Goal: Transaction & Acquisition: Purchase product/service

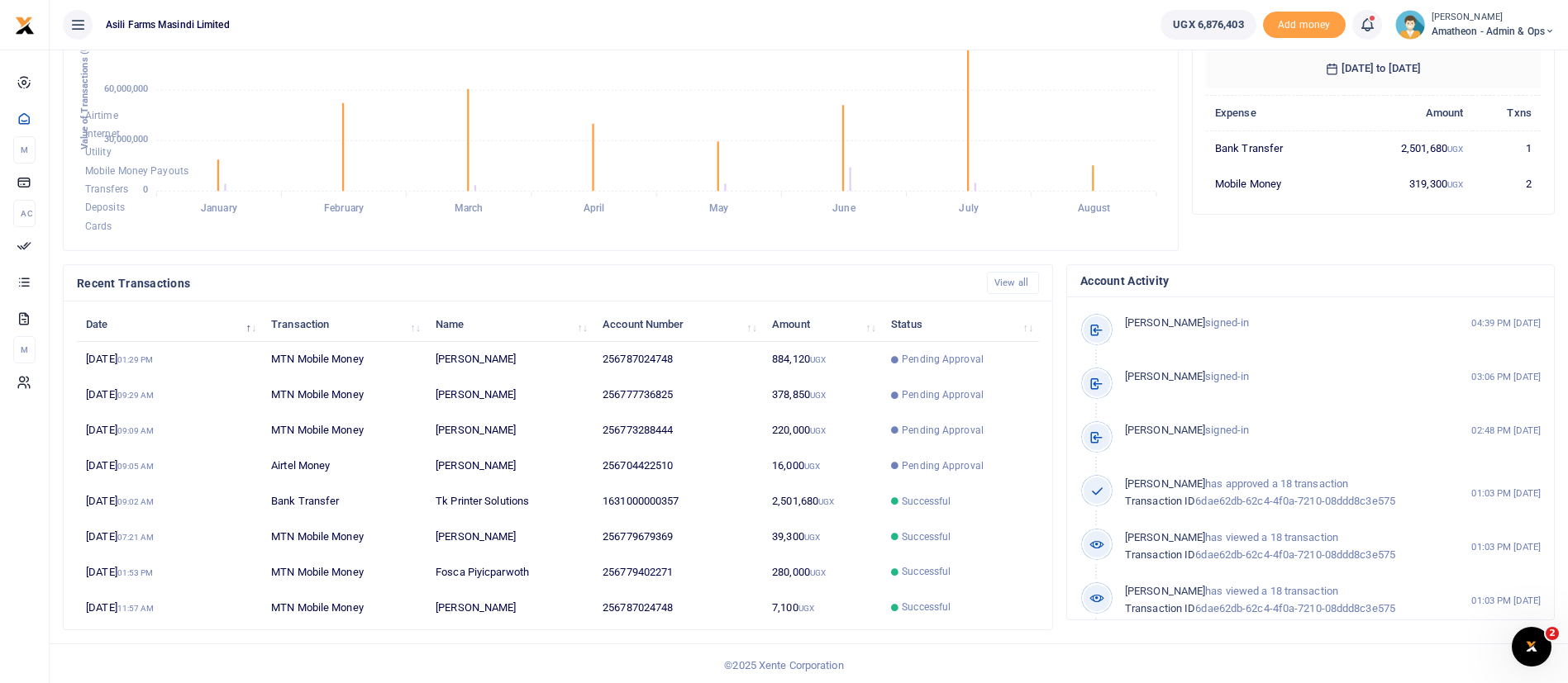
scroll to position [304, 0]
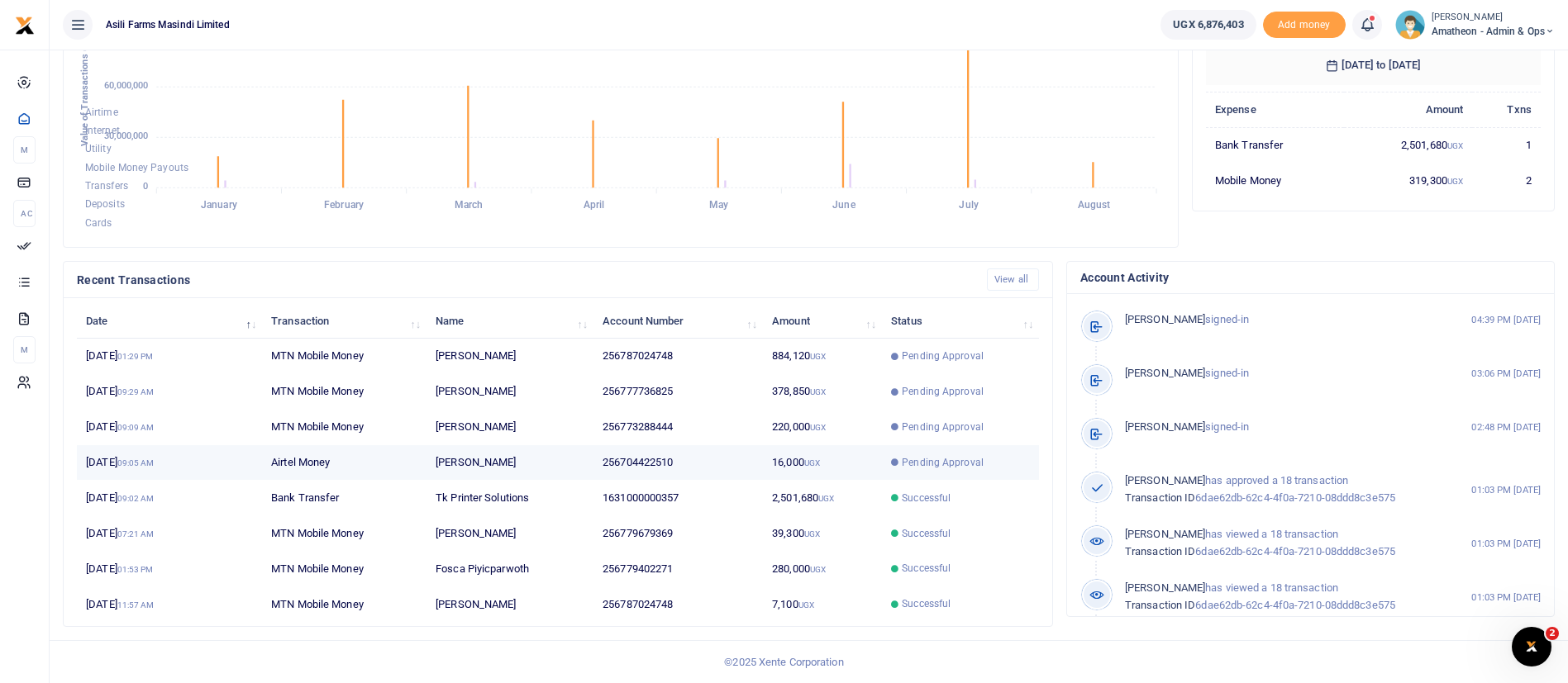
click at [700, 460] on td "256704422510" at bounding box center [678, 463] width 170 height 35
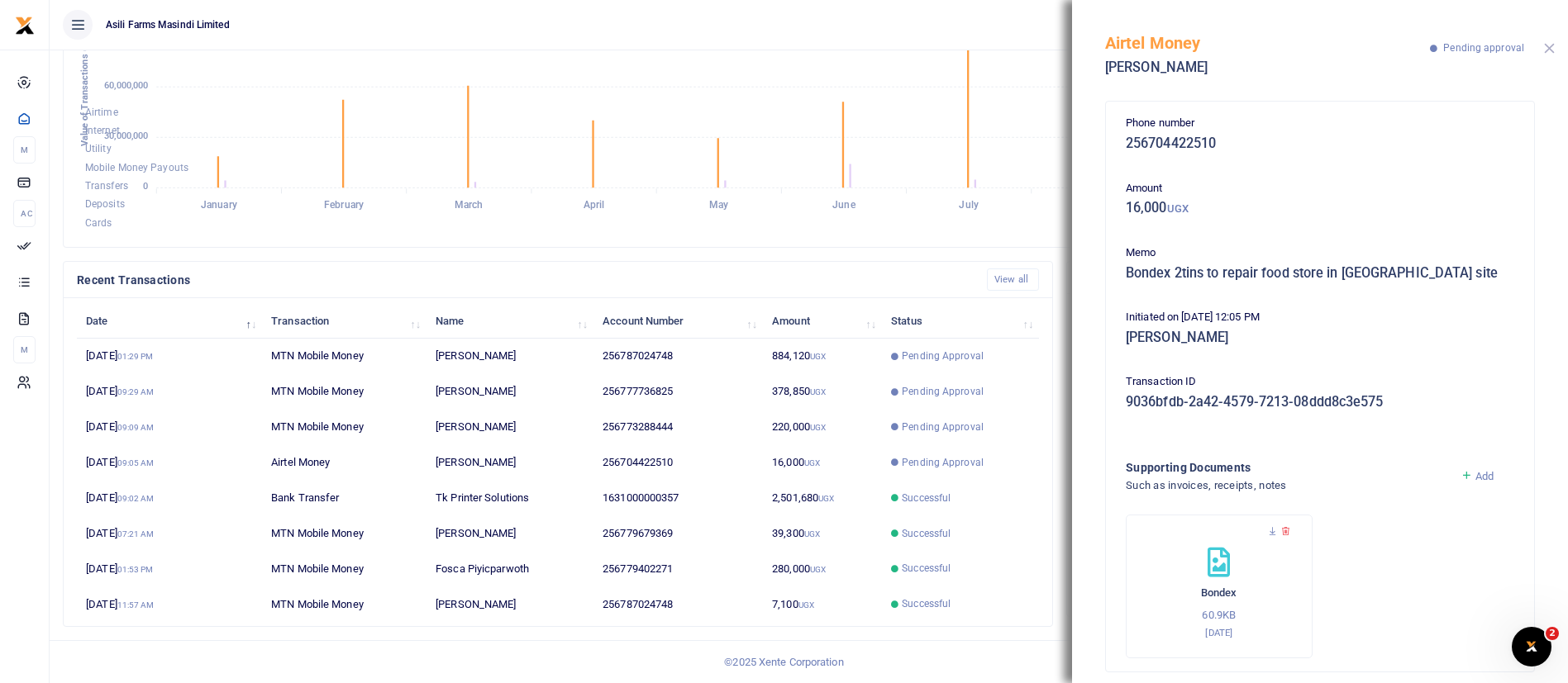
click at [1549, 51] on button "Close" at bounding box center [1549, 49] width 11 height 11
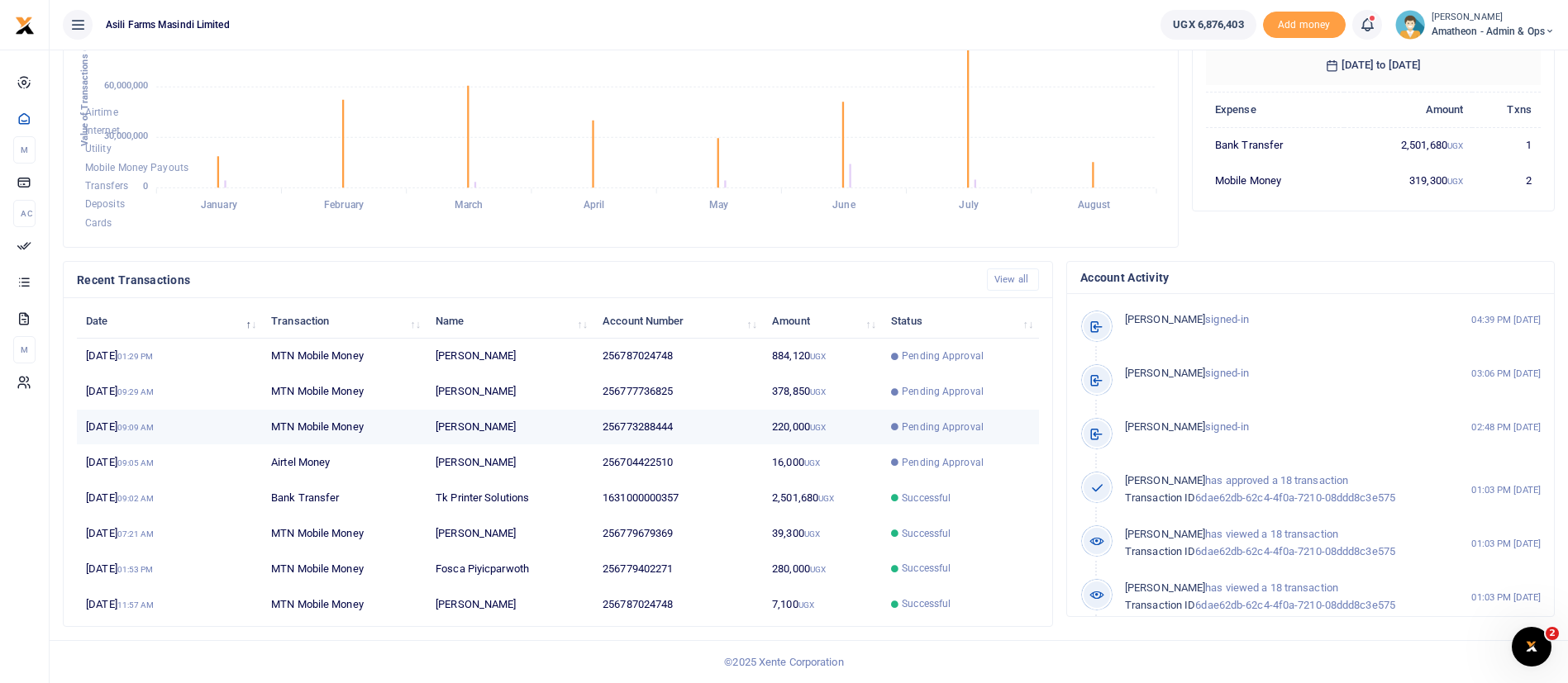
click at [942, 427] on span "Pending Approval" at bounding box center [942, 427] width 82 height 14
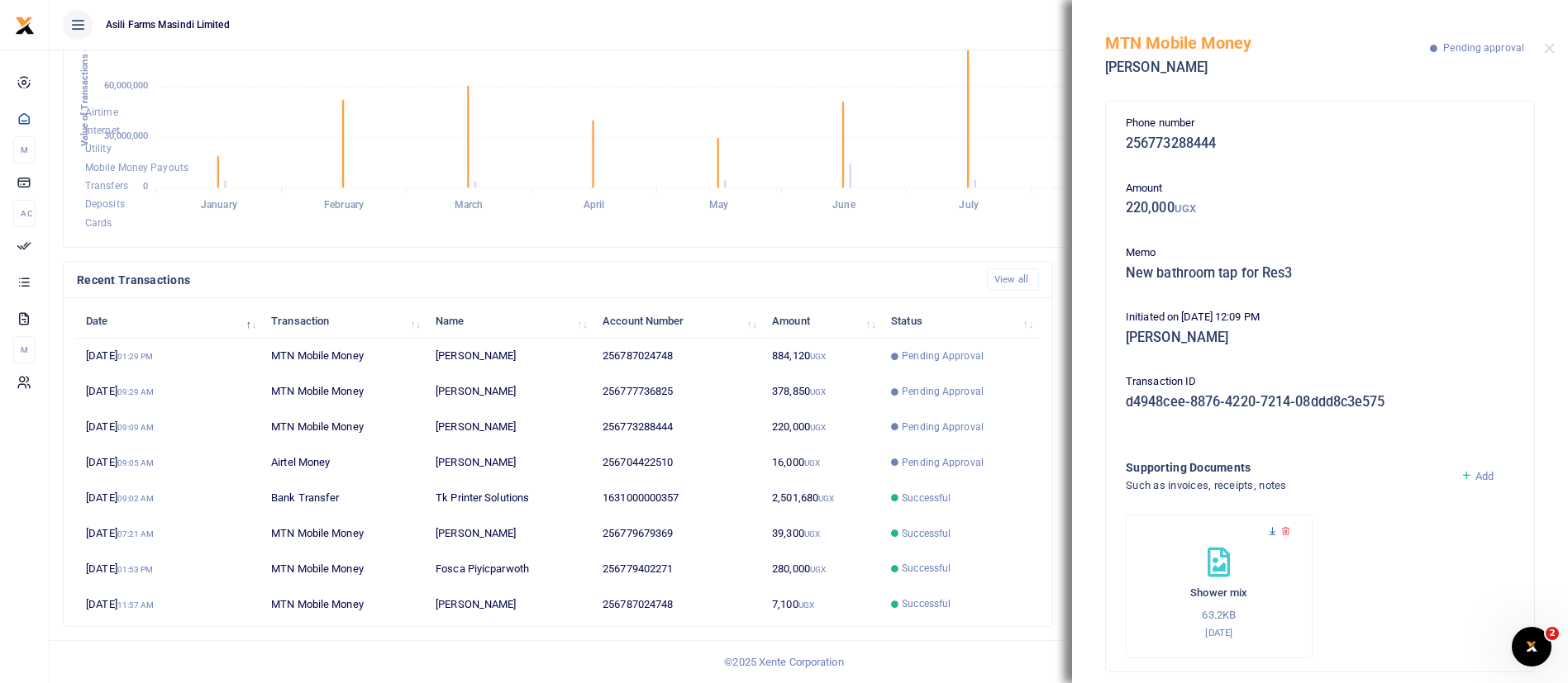
click at [1272, 532] on icon at bounding box center [1272, 531] width 11 height 11
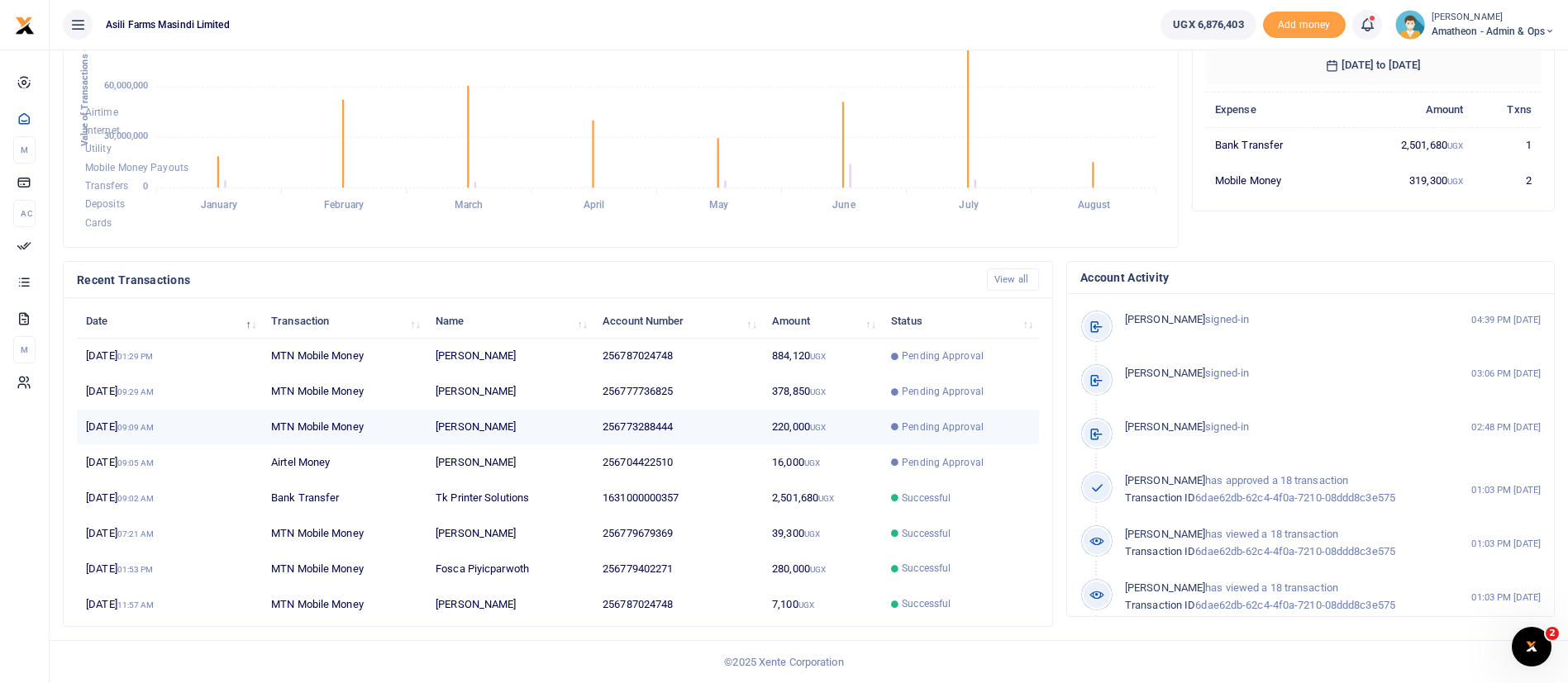
click at [575, 438] on td "[PERSON_NAME]" at bounding box center [510, 427] width 167 height 35
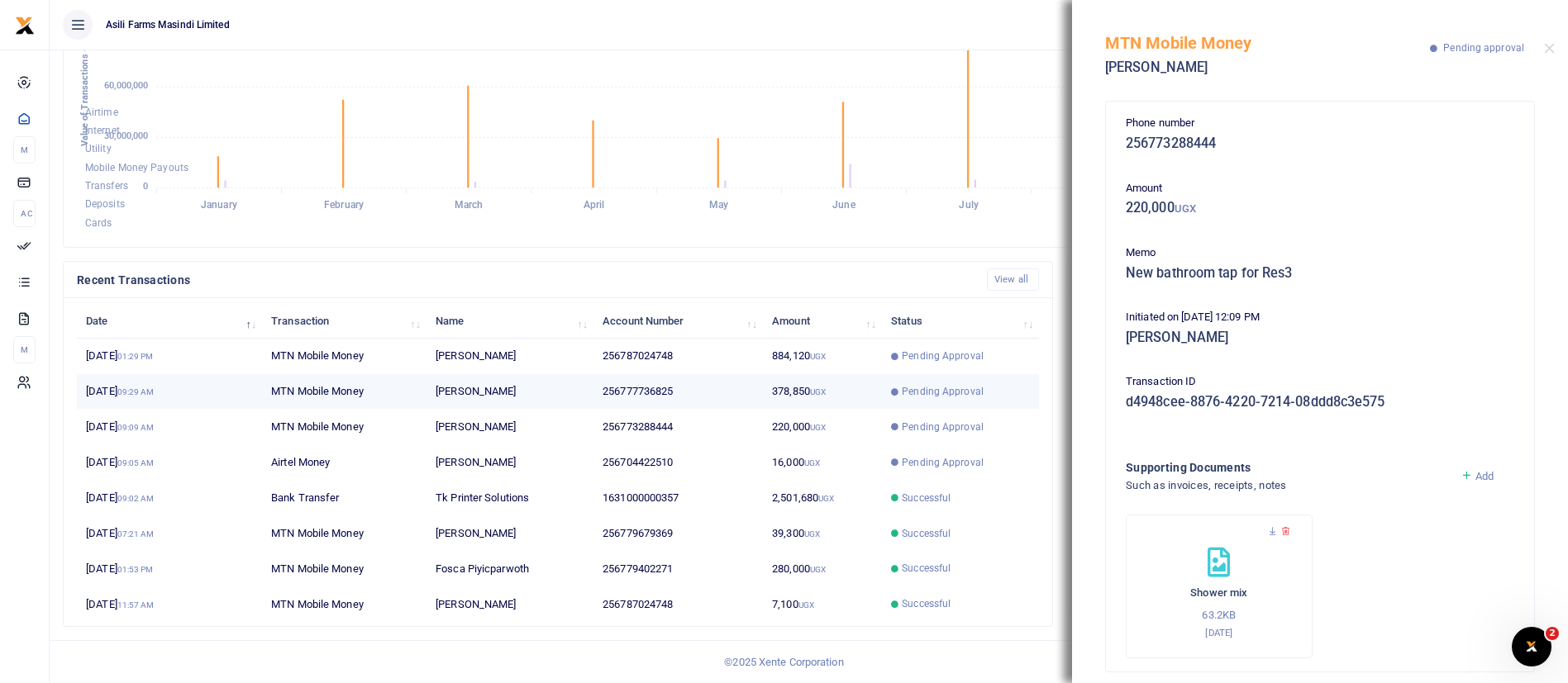
click at [890, 383] on td "Pending Approval" at bounding box center [960, 392] width 157 height 35
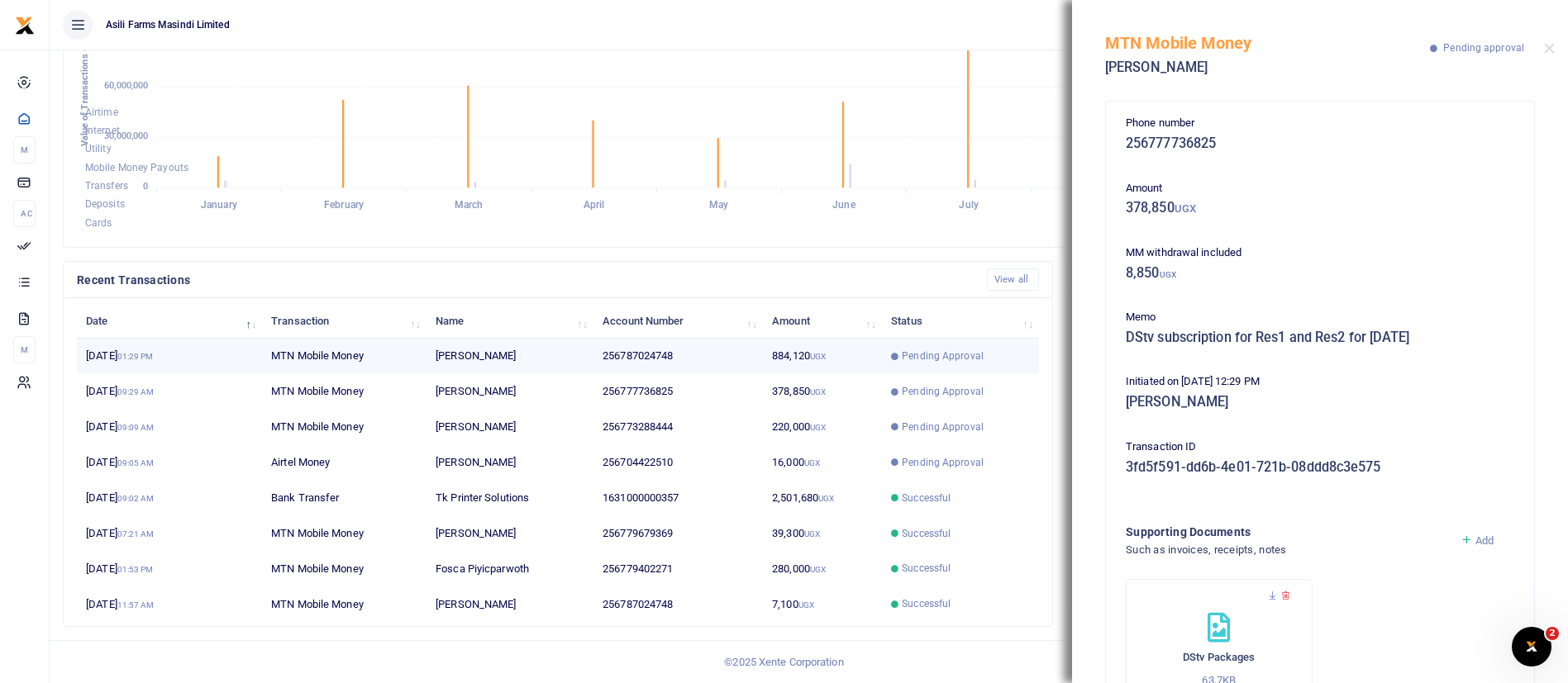
click at [922, 346] on td "Pending Approval" at bounding box center [960, 356] width 157 height 35
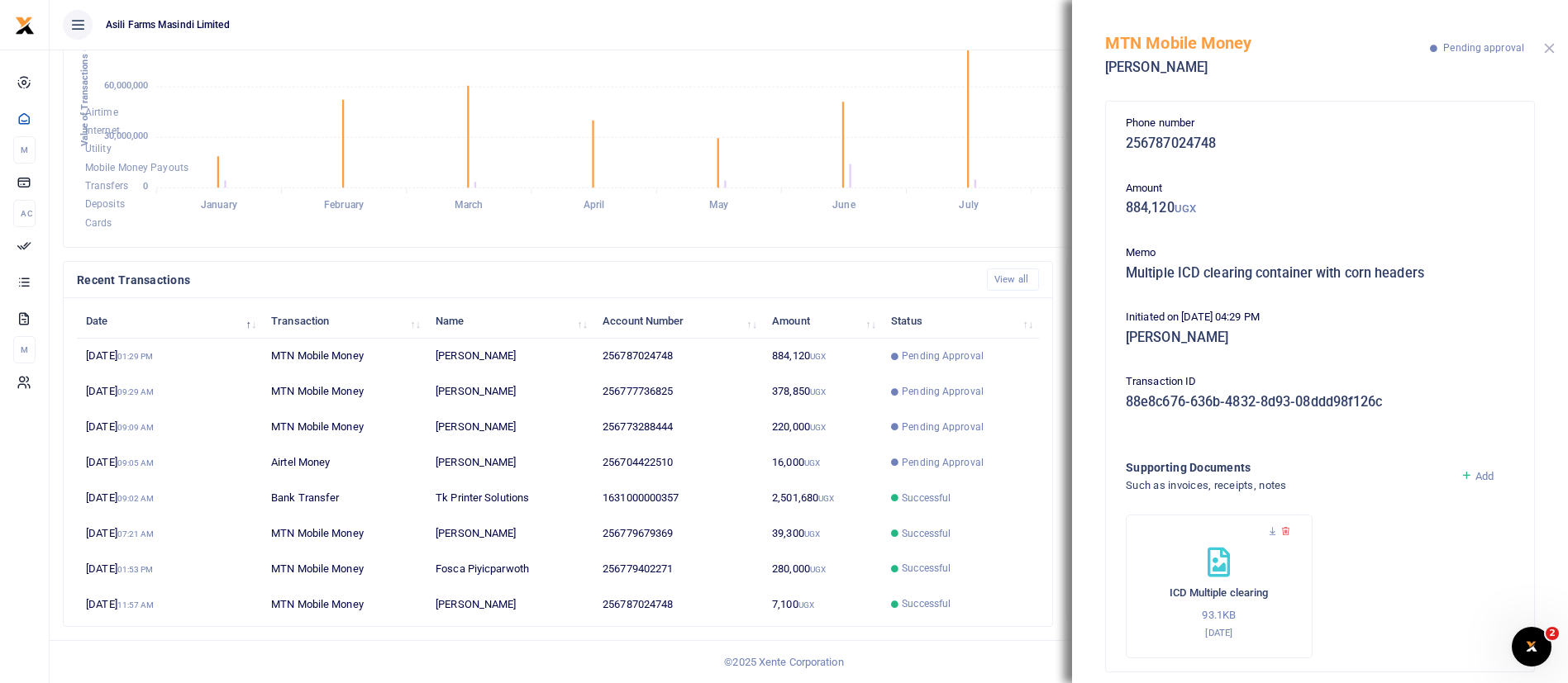
click at [1548, 44] on button "Close" at bounding box center [1549, 49] width 11 height 11
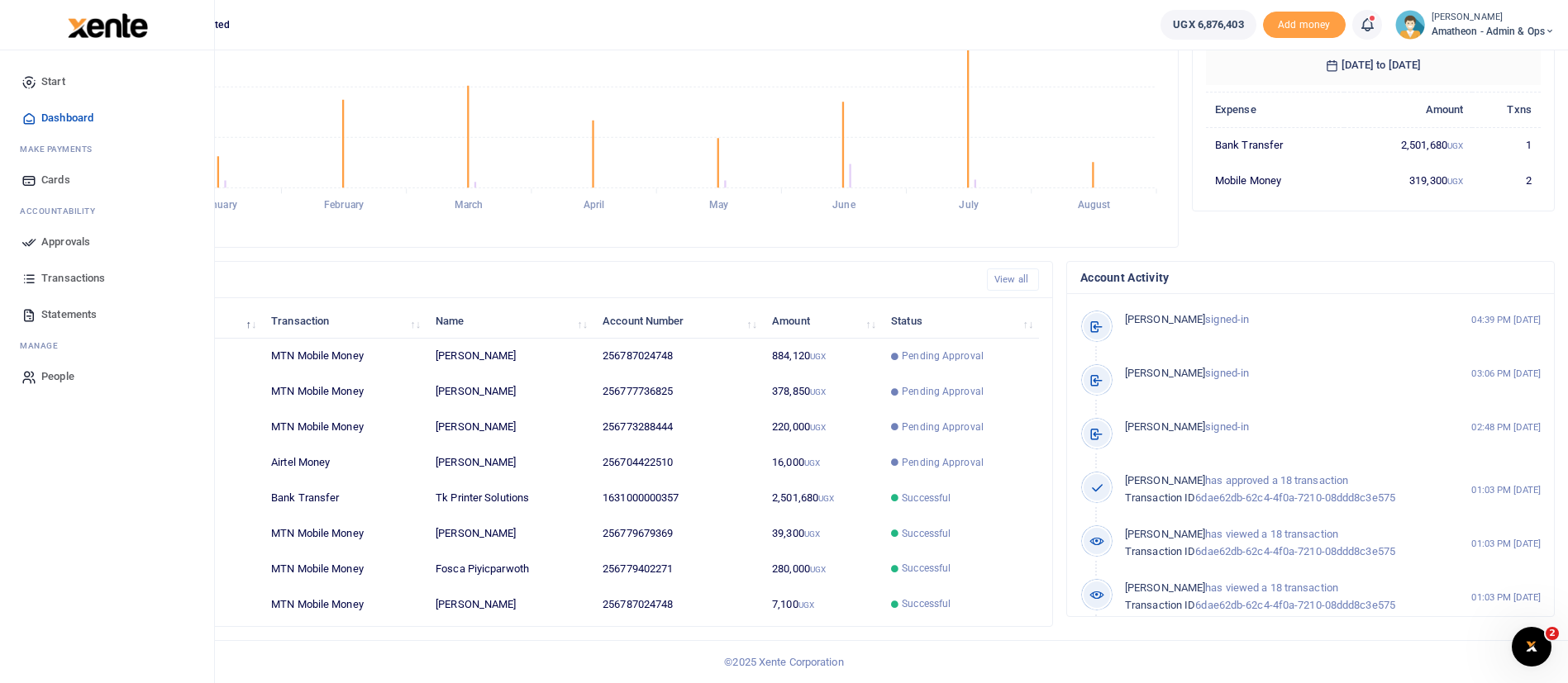
click at [71, 245] on span "Approvals" at bounding box center [66, 242] width 49 height 16
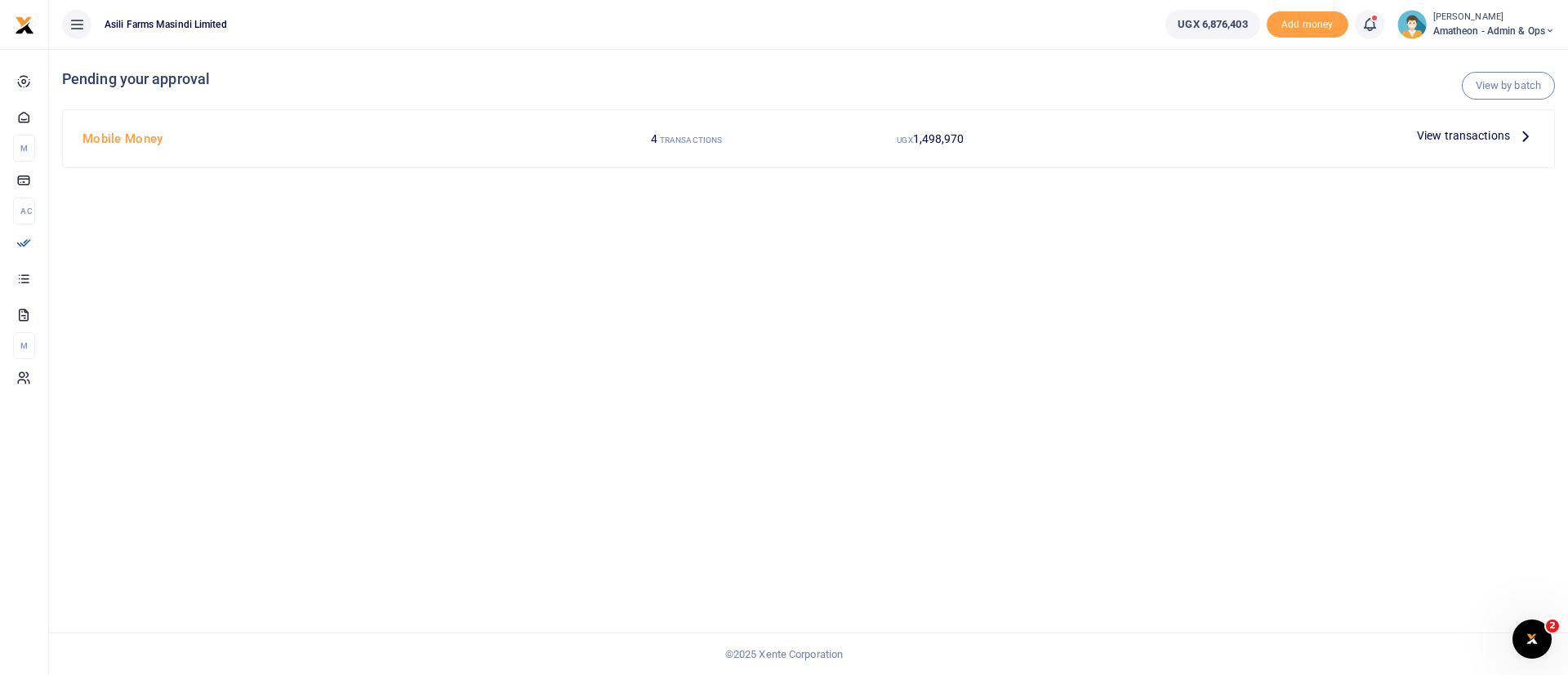
click at [1458, 136] on span "View transactions" at bounding box center [1463, 136] width 93 height 18
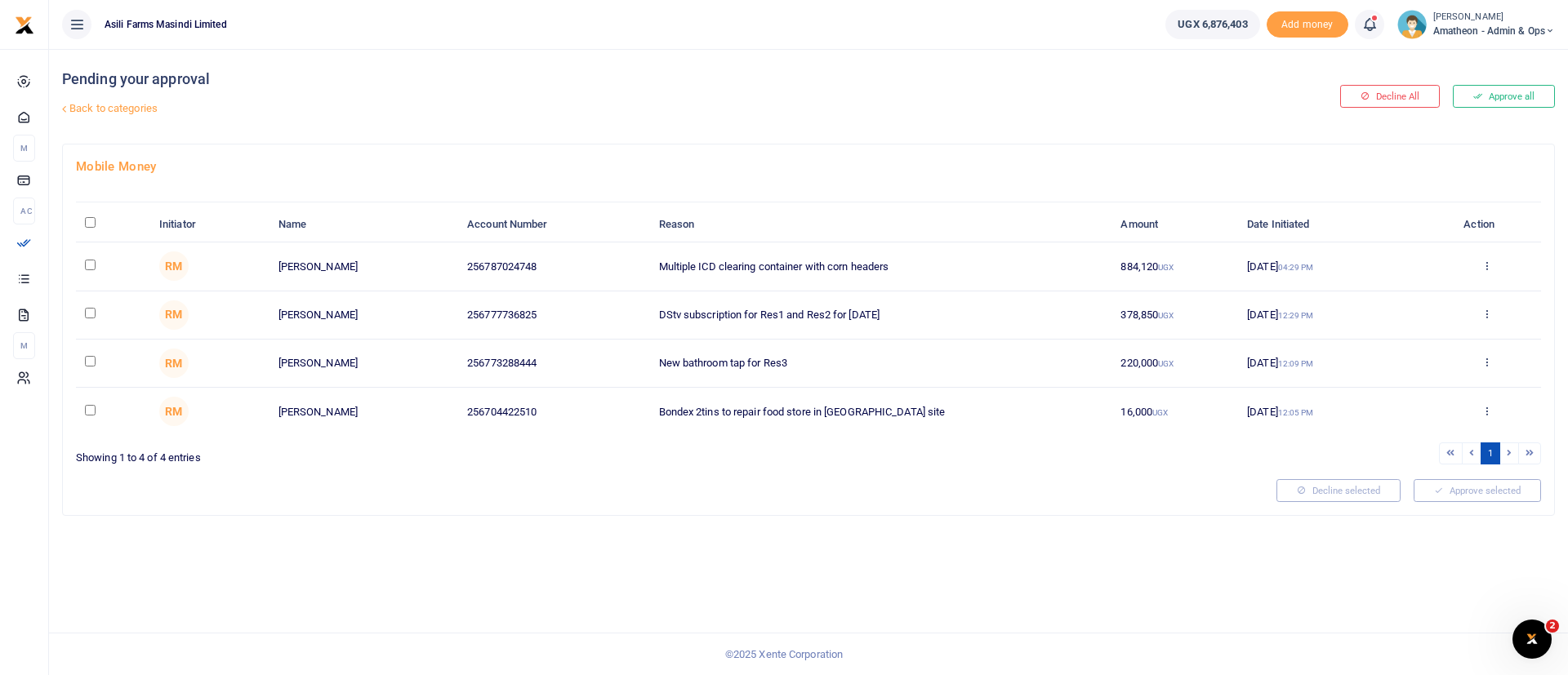
click at [92, 223] on div at bounding box center [784, 337] width 1568 height 675
click at [92, 223] on input "\a \a : activate to sort column descending" at bounding box center [90, 223] width 11 height 11
checkbox input "true"
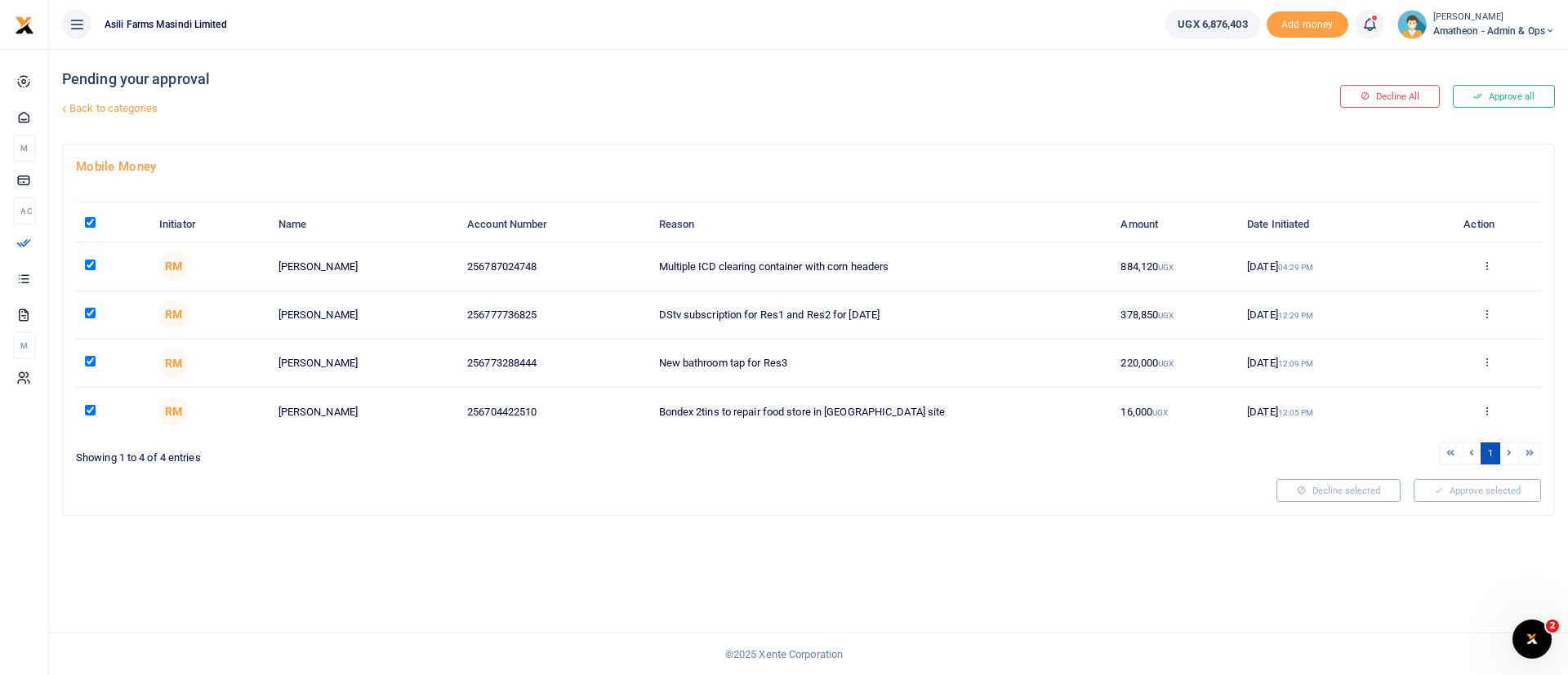
checkbox input "true"
click at [1454, 487] on button "Approve selected (4)" at bounding box center [1472, 491] width 139 height 23
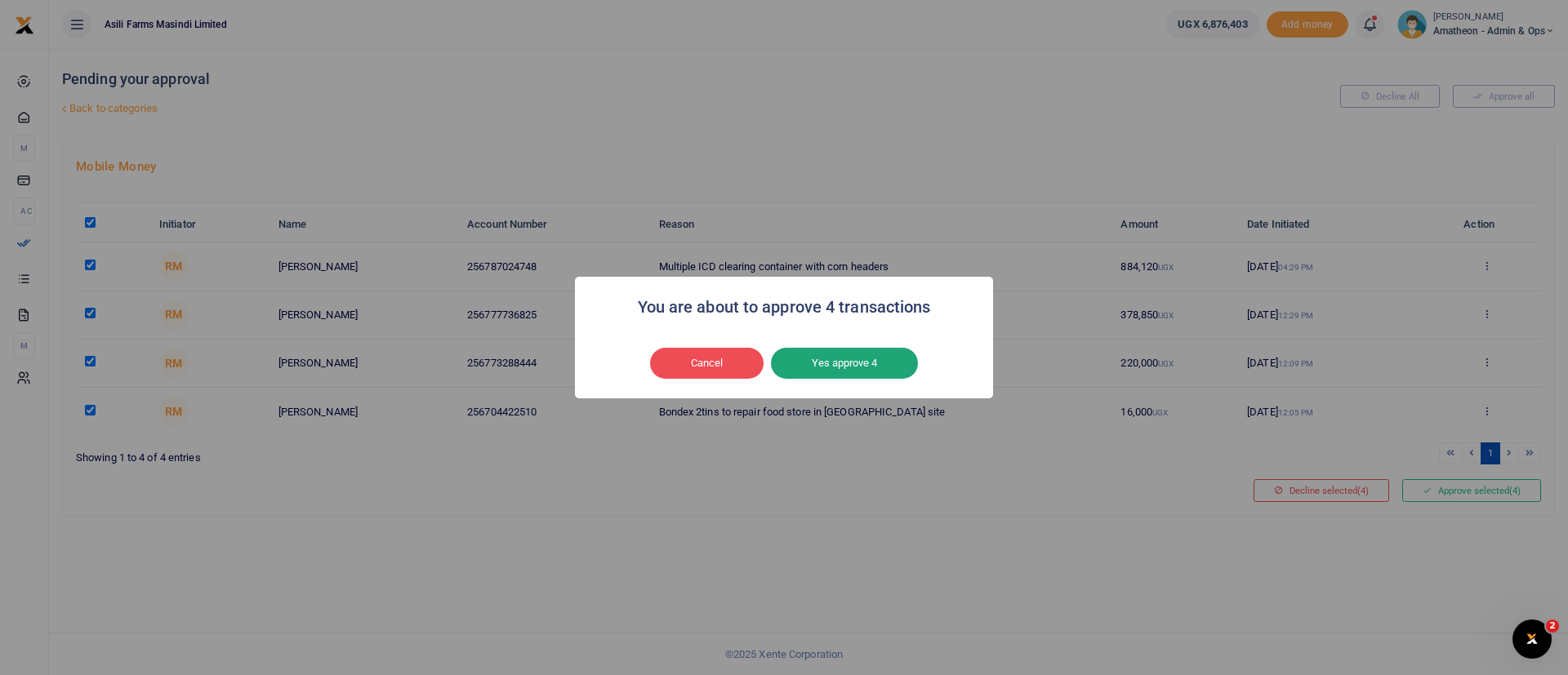
click at [872, 371] on button "Yes approve 4" at bounding box center [844, 363] width 147 height 31
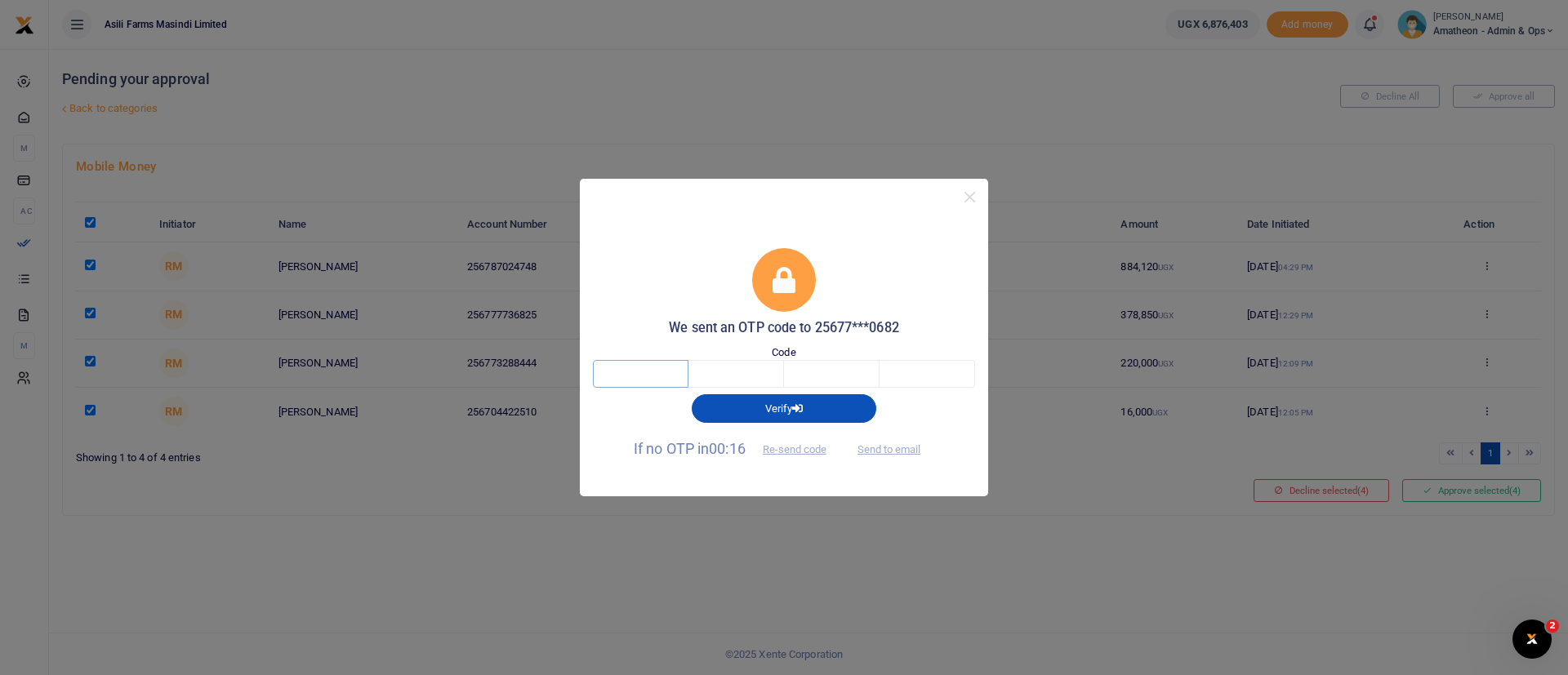
click at [625, 372] on input "text" at bounding box center [640, 374] width 95 height 28
type input "4"
type input "5"
type input "4"
type input "8"
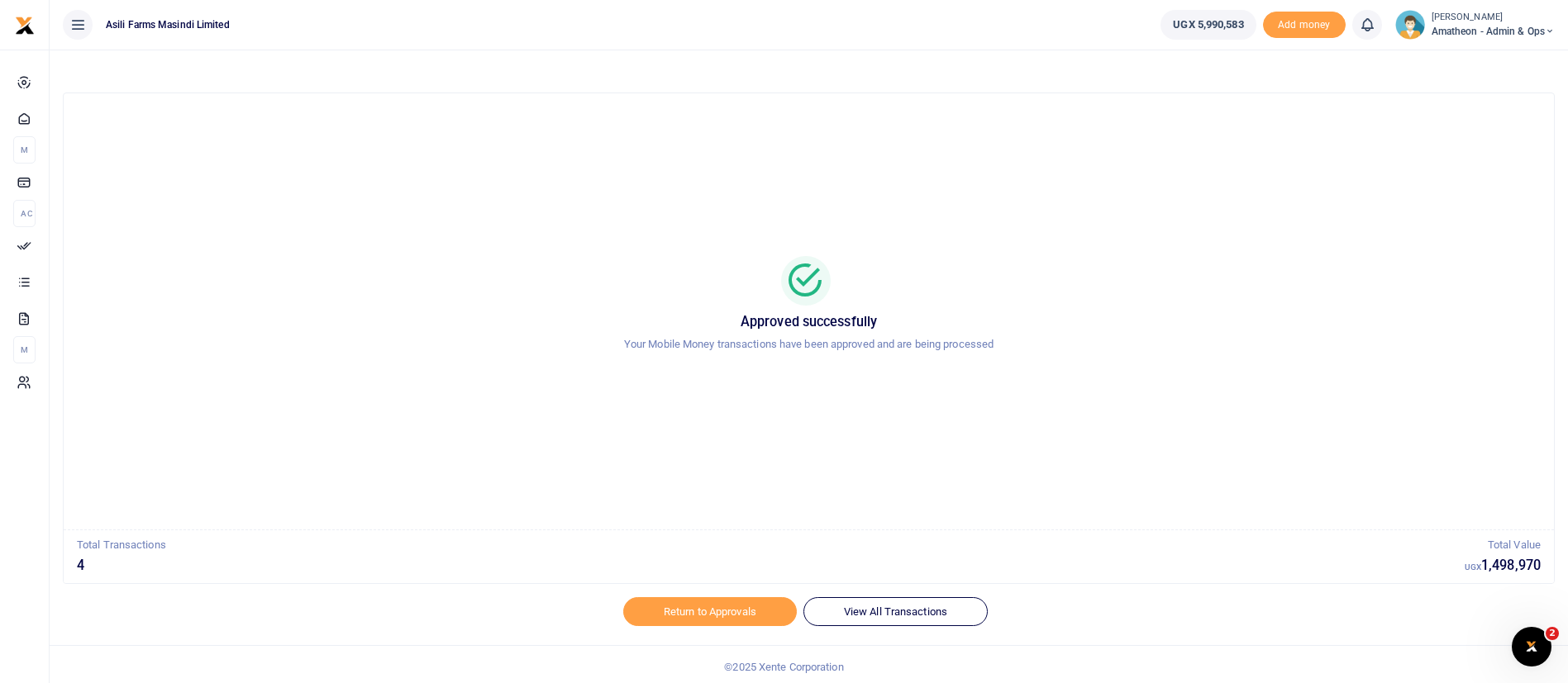
click at [1480, 28] on span "Amatheon - Admin & Ops" at bounding box center [1492, 32] width 123 height 14
click at [1505, 54] on link "Switch accounts" at bounding box center [1491, 60] width 131 height 23
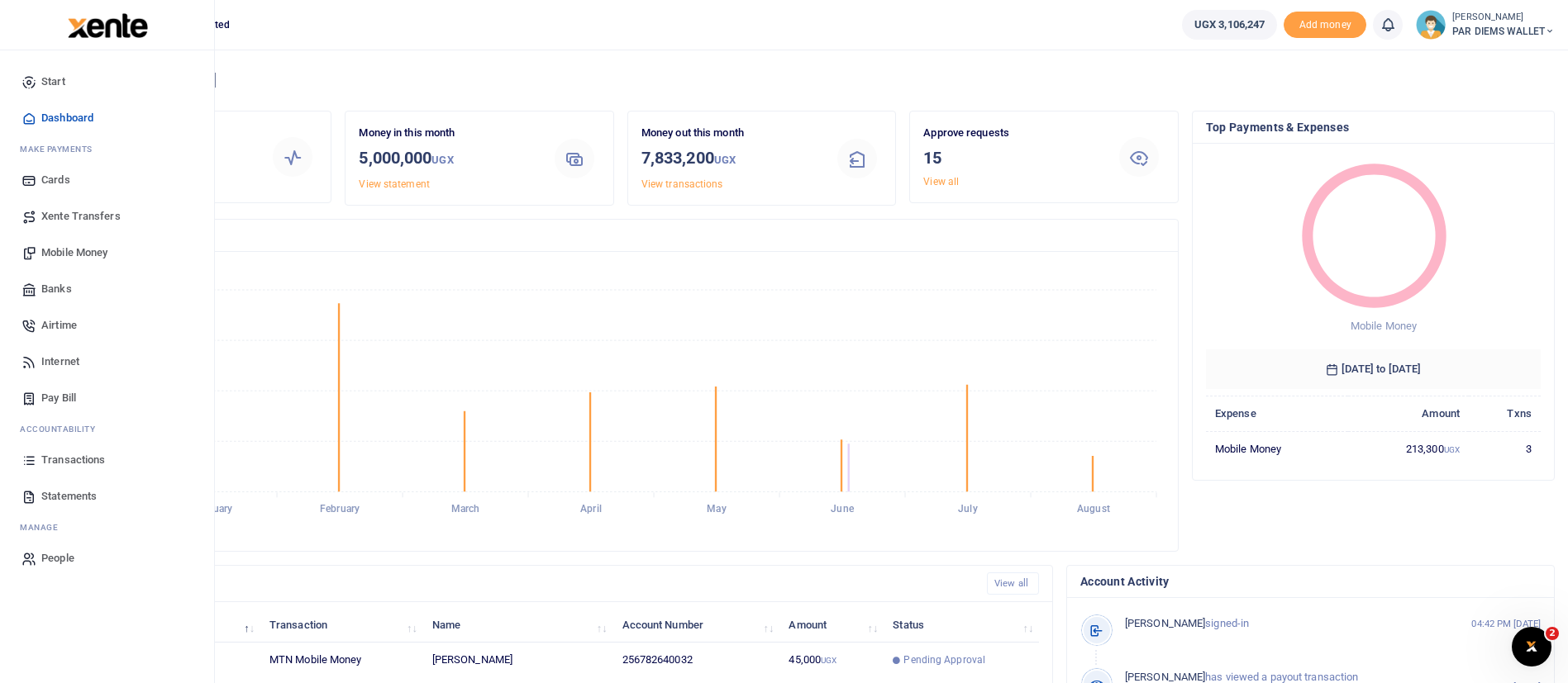
click at [74, 486] on link "Statements" at bounding box center [107, 496] width 188 height 36
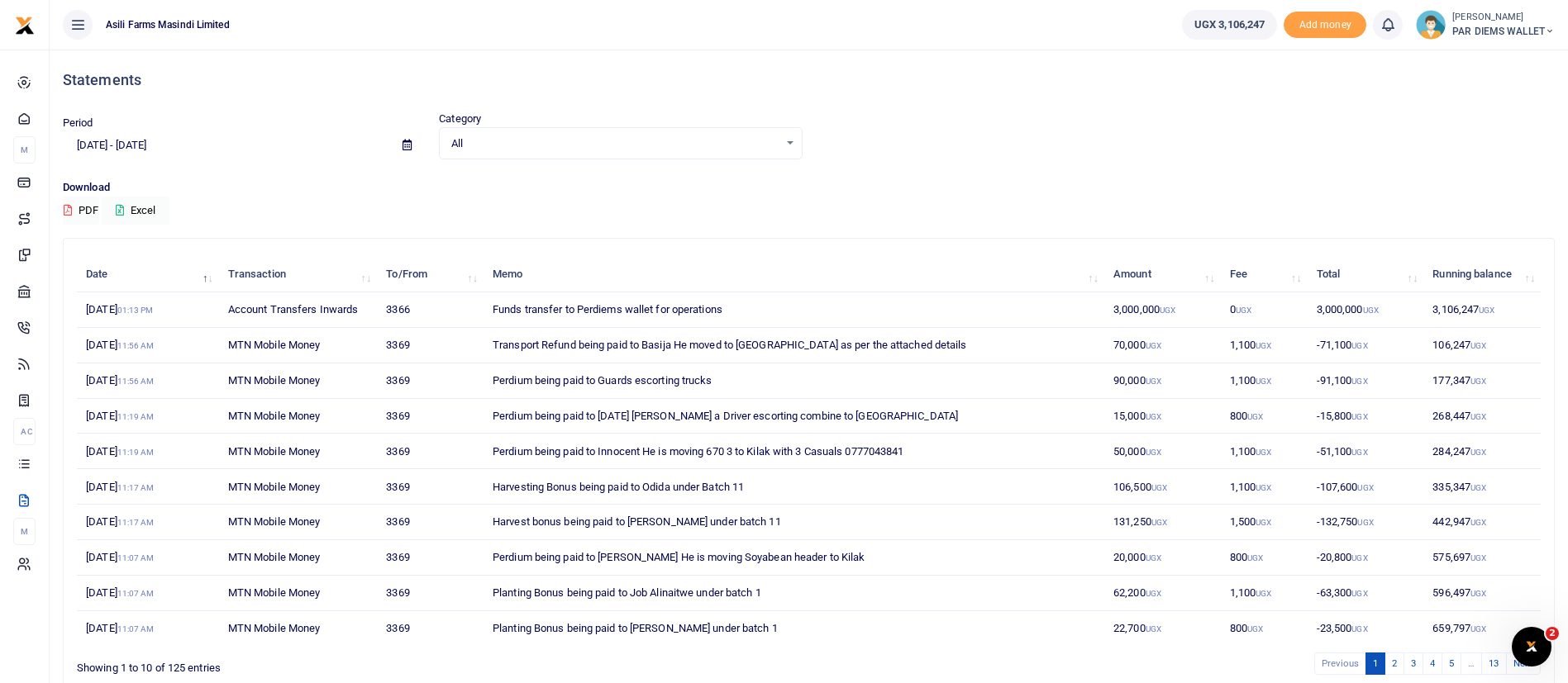
click at [407, 143] on icon at bounding box center [407, 145] width 9 height 11
click at [111, 367] on li "Custom Range" at bounding box center [122, 358] width 115 height 25
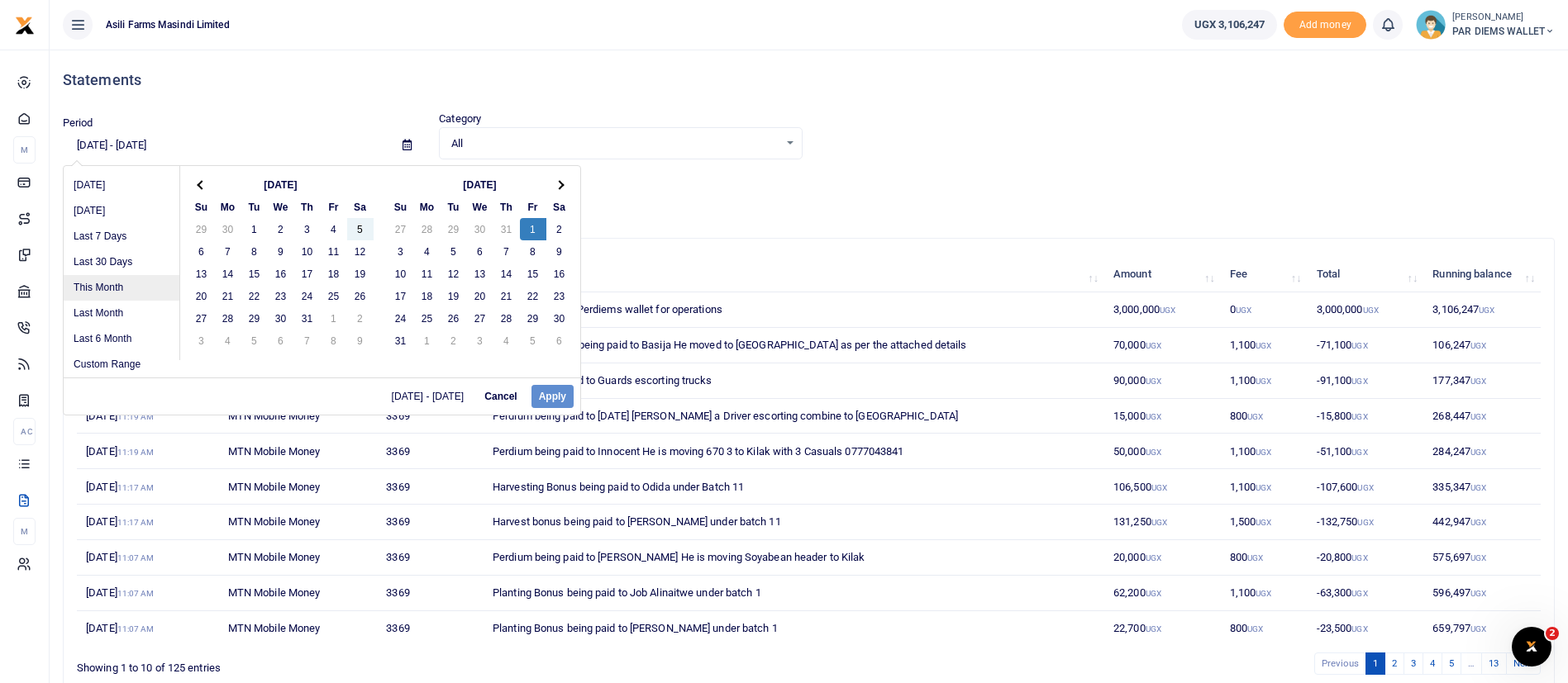
click at [129, 281] on li "This Month" at bounding box center [122, 288] width 115 height 25
type input "08/01/2025 - 08/31/2025"
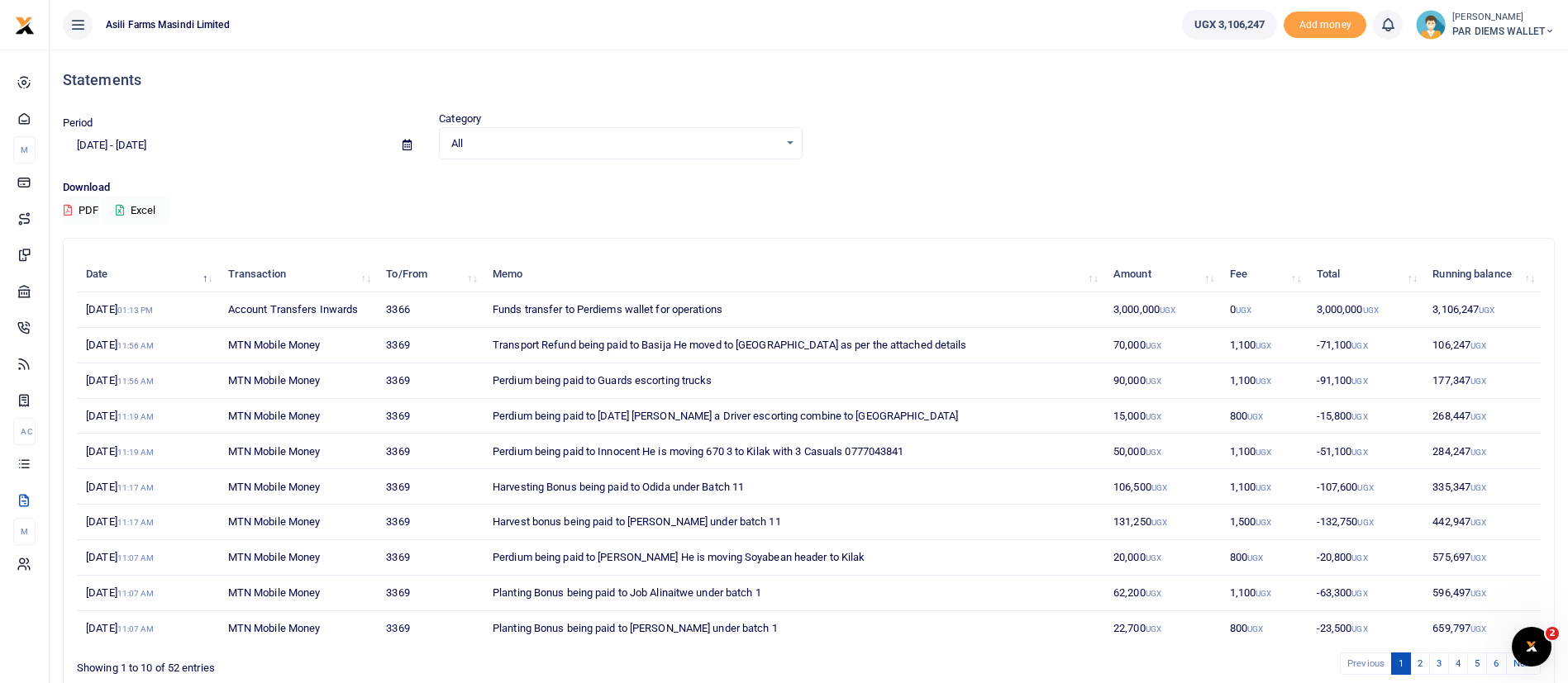
click at [129, 206] on button "Excel" at bounding box center [135, 210] width 68 height 28
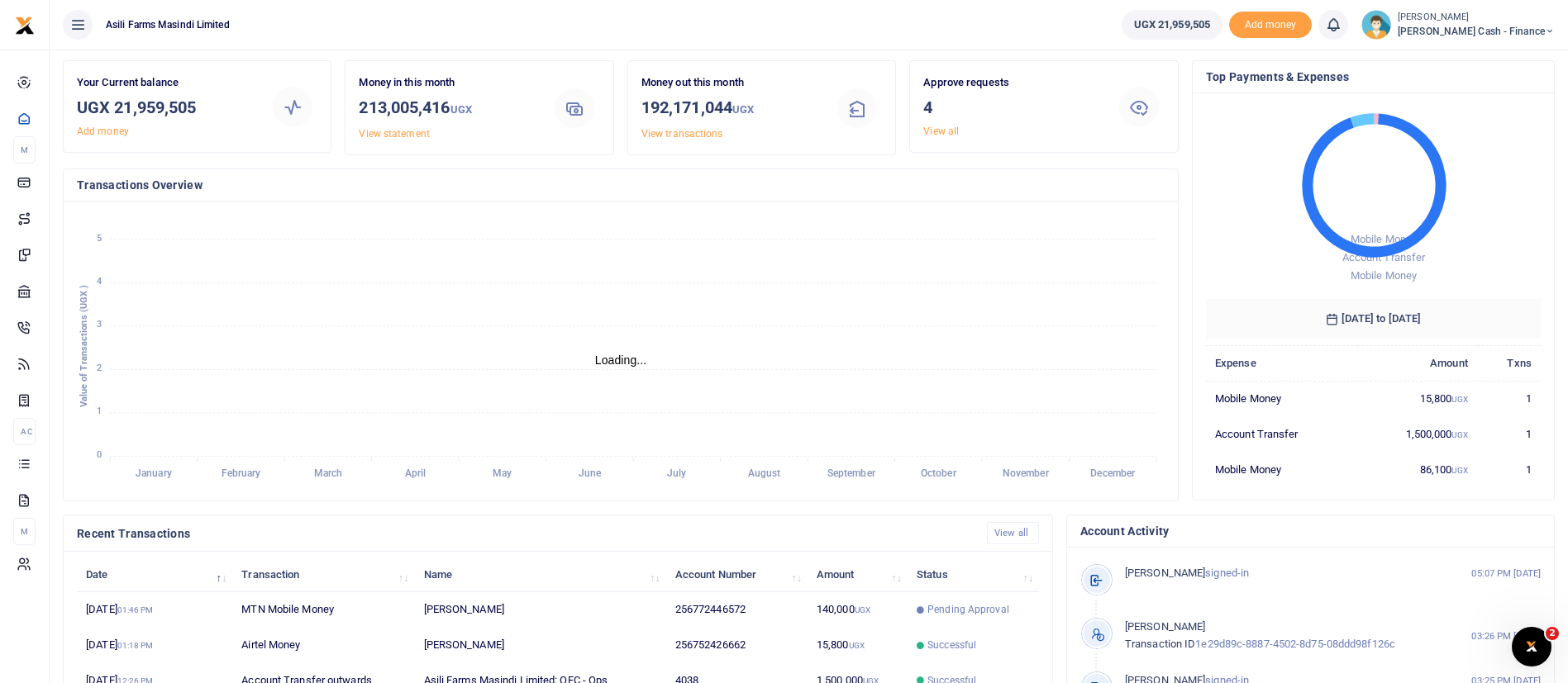
scroll to position [99, 0]
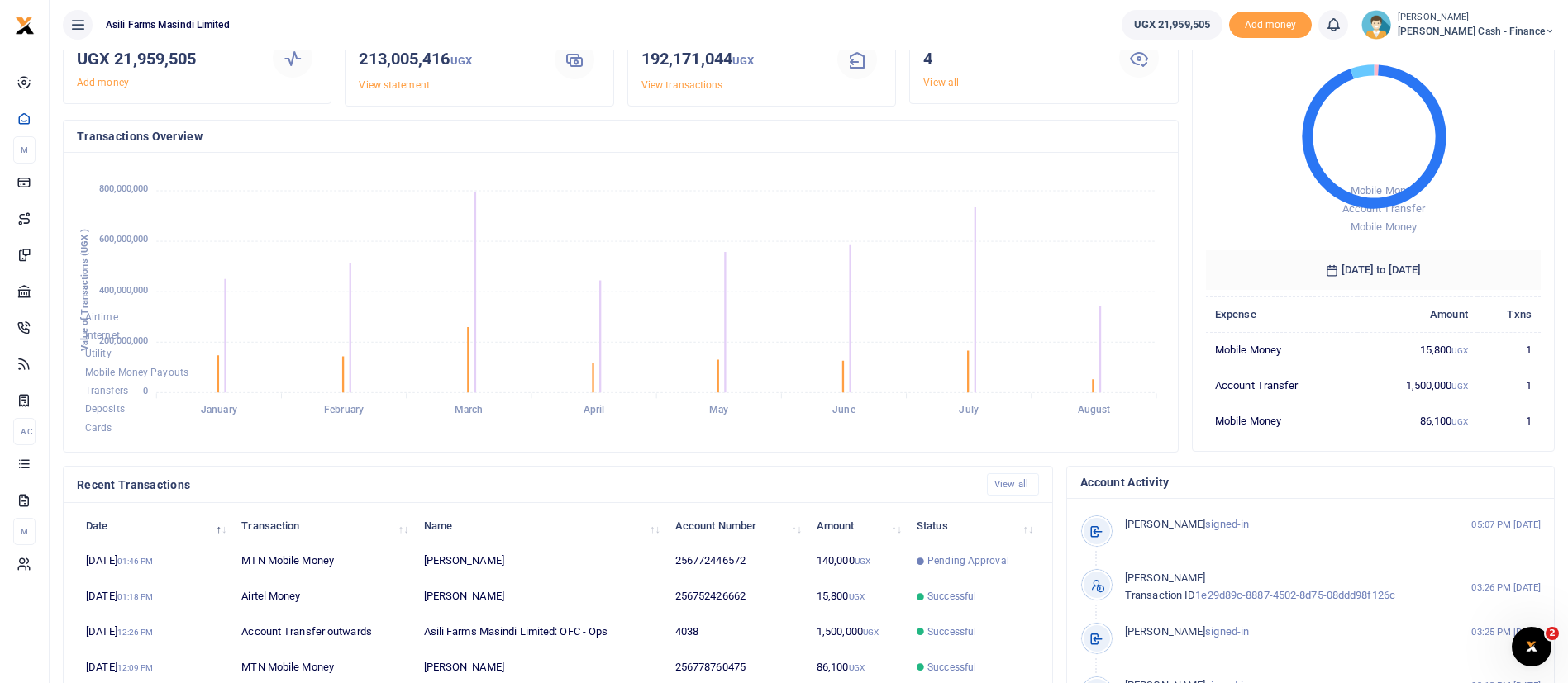
click at [1485, 24] on span "Petty Cash - Finance" at bounding box center [1476, 32] width 157 height 14
click at [1463, 61] on link "Switch accounts" at bounding box center [1436, 60] width 131 height 23
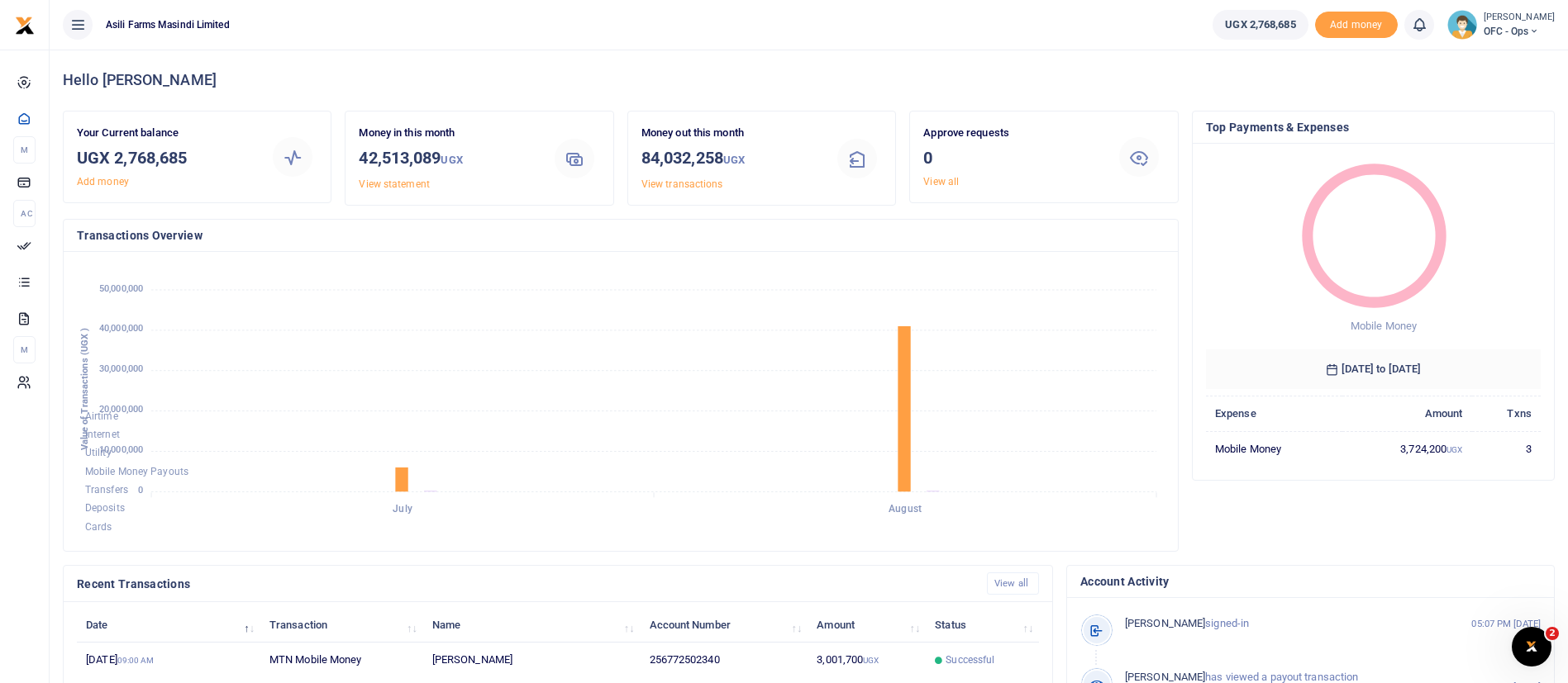
click at [1447, 28] on img at bounding box center [1462, 24] width 30 height 30
click at [1474, 58] on link "Switch accounts" at bounding box center [1505, 60] width 131 height 23
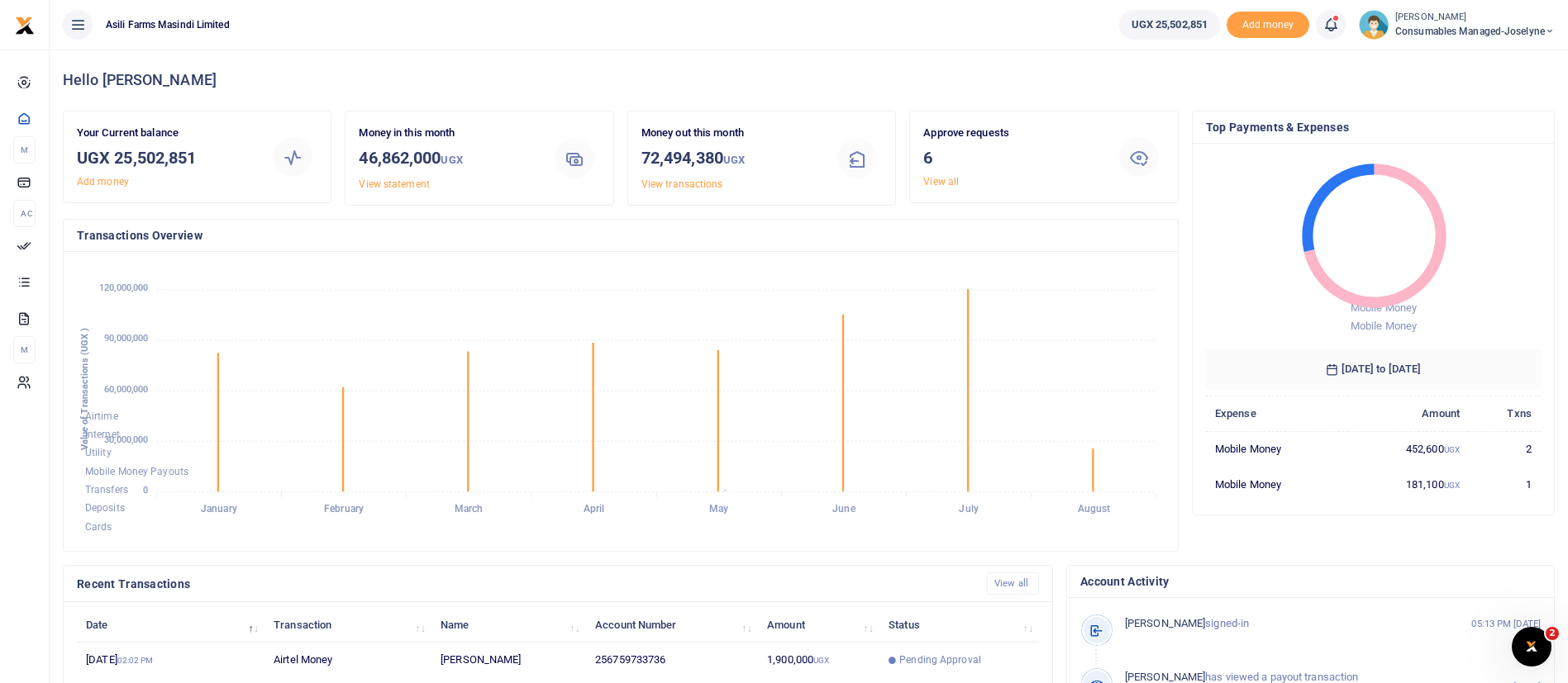
scroll to position [304, 0]
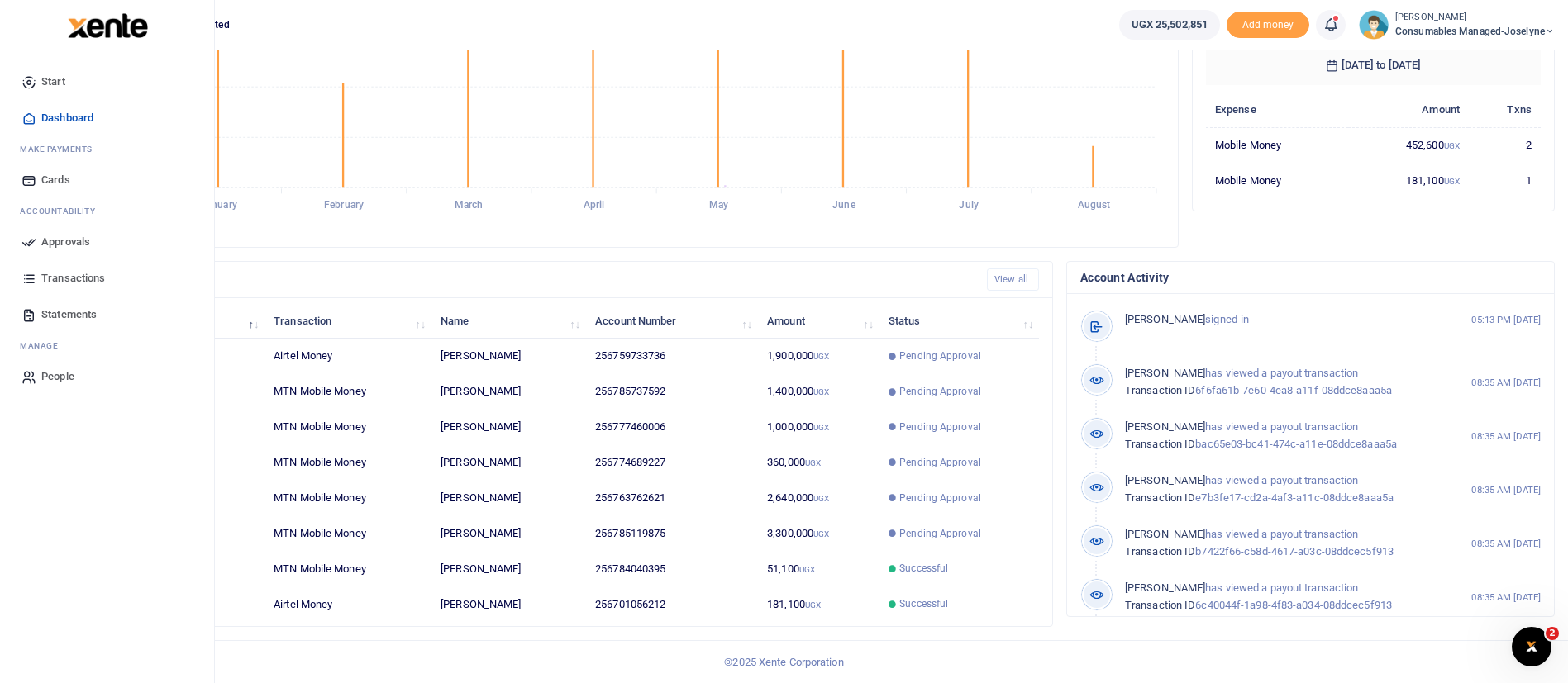
click at [66, 239] on span "Approvals" at bounding box center [66, 242] width 49 height 16
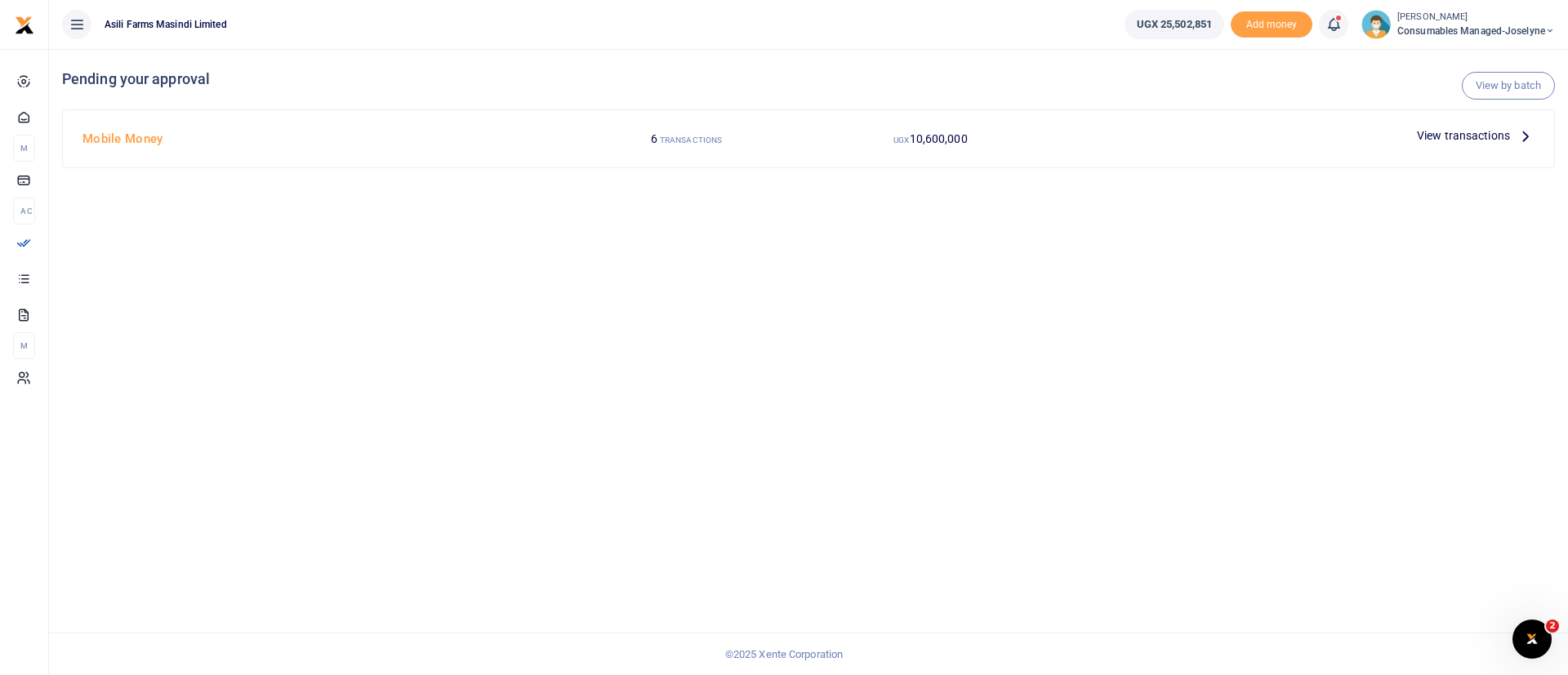
click at [1442, 135] on span "View transactions" at bounding box center [1463, 136] width 93 height 18
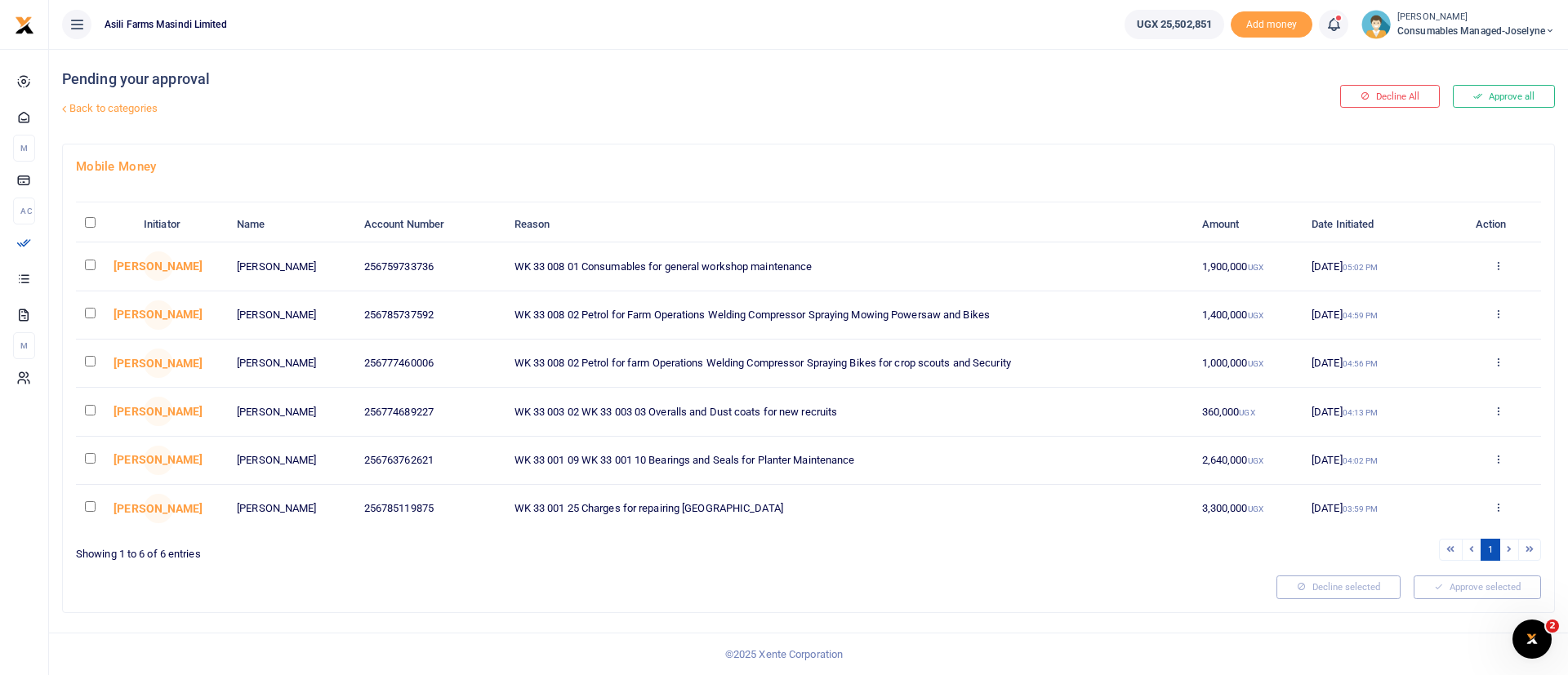
click at [86, 507] on input "checkbox" at bounding box center [90, 506] width 11 height 11
checkbox input "true"
click at [1498, 458] on icon at bounding box center [1498, 458] width 11 height 12
click at [1439, 560] on link "Details" at bounding box center [1439, 560] width 129 height 23
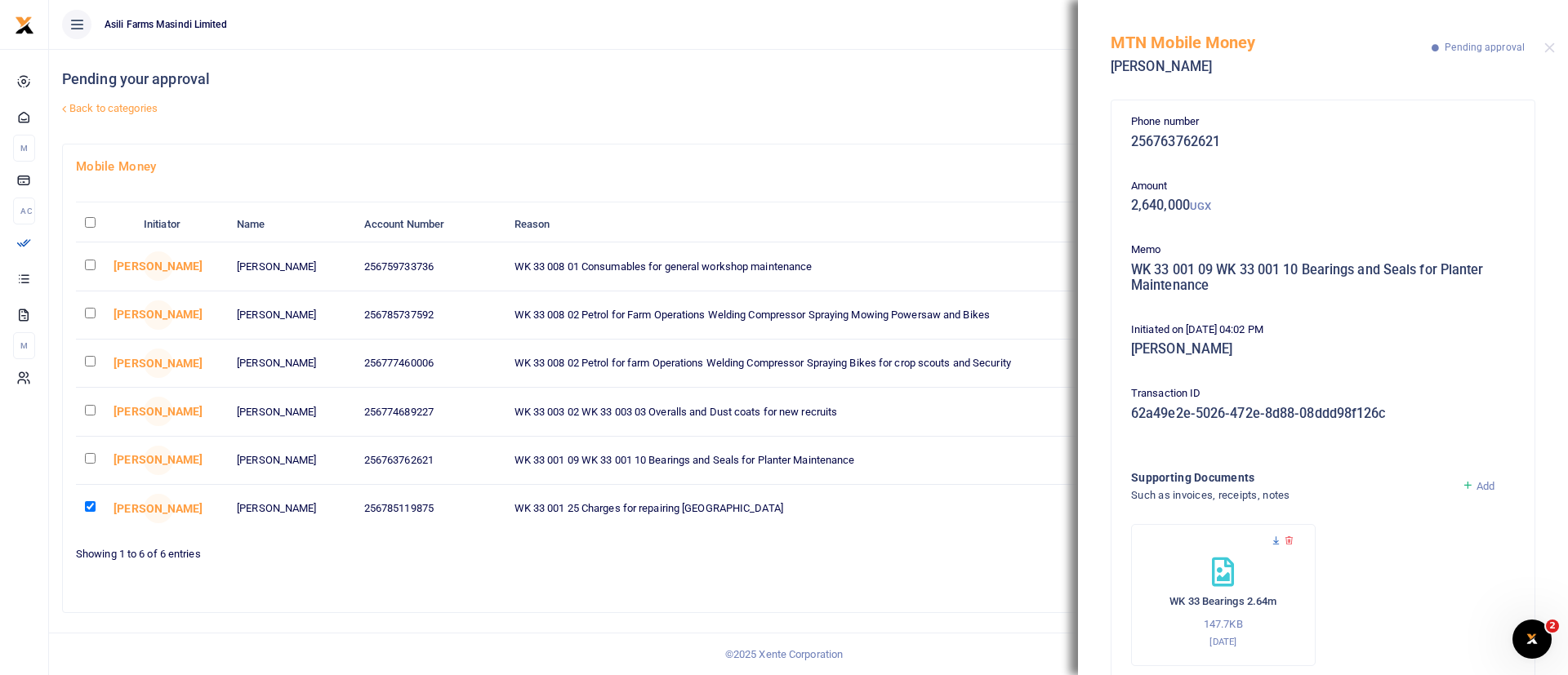
click at [1274, 540] on icon at bounding box center [1276, 541] width 11 height 11
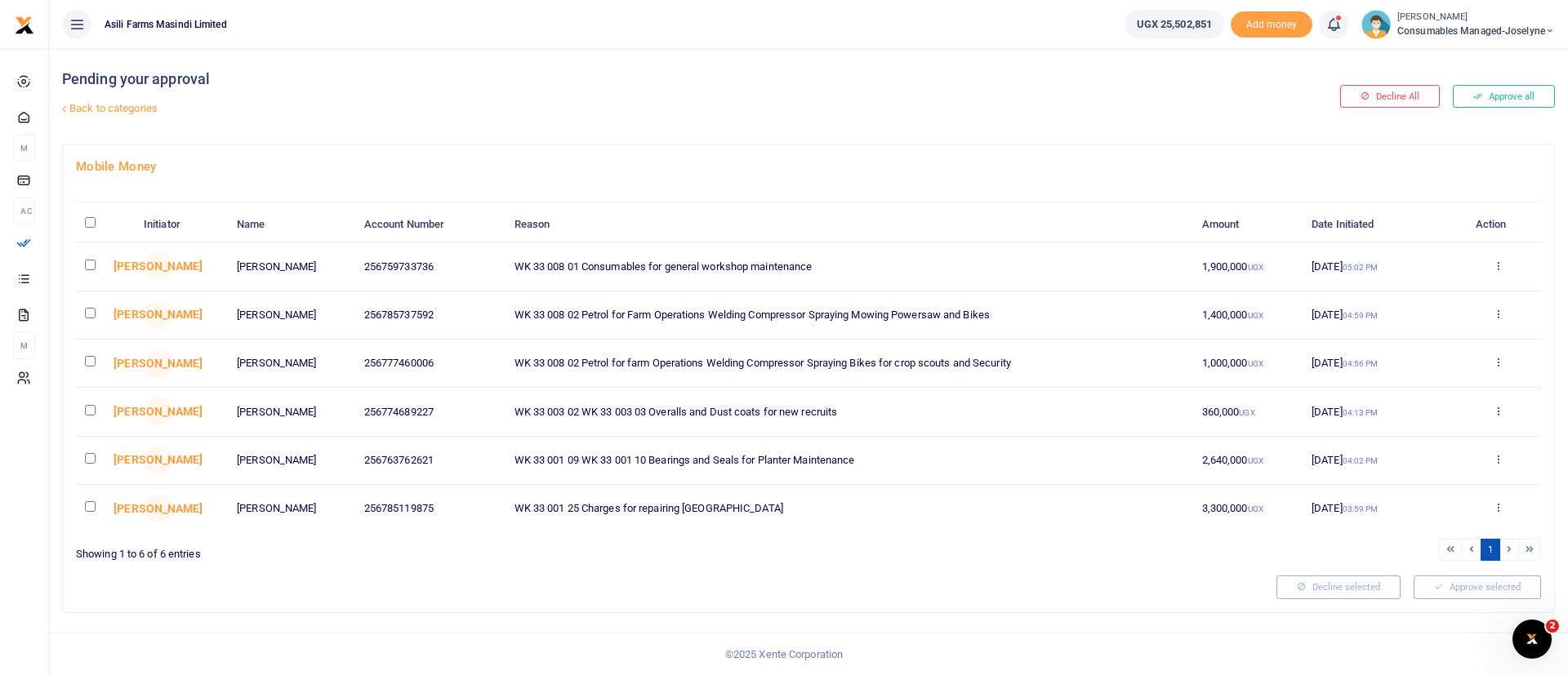
click at [1500, 411] on icon at bounding box center [1498, 410] width 11 height 12
click at [1456, 503] on link "Details" at bounding box center [1439, 511] width 129 height 23
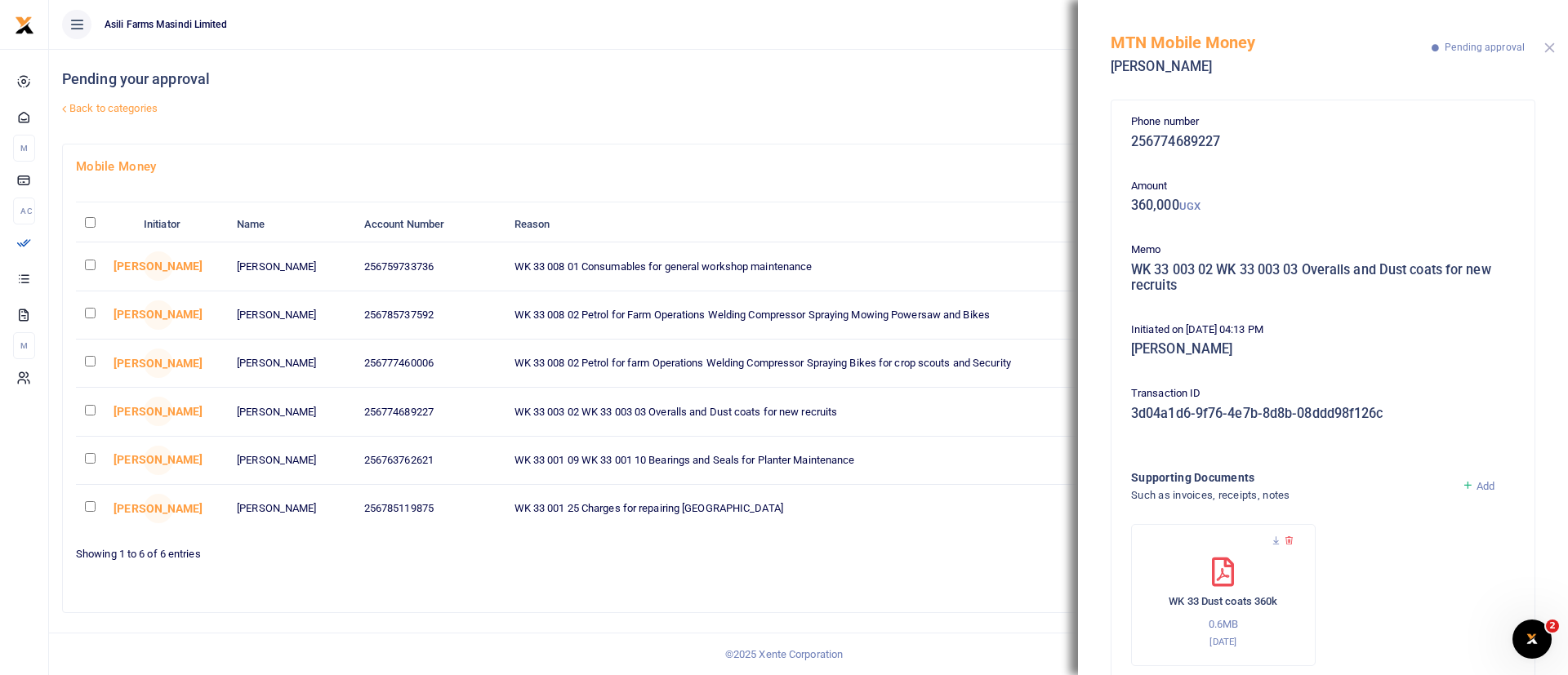
click at [1547, 46] on button "Close" at bounding box center [1549, 48] width 11 height 11
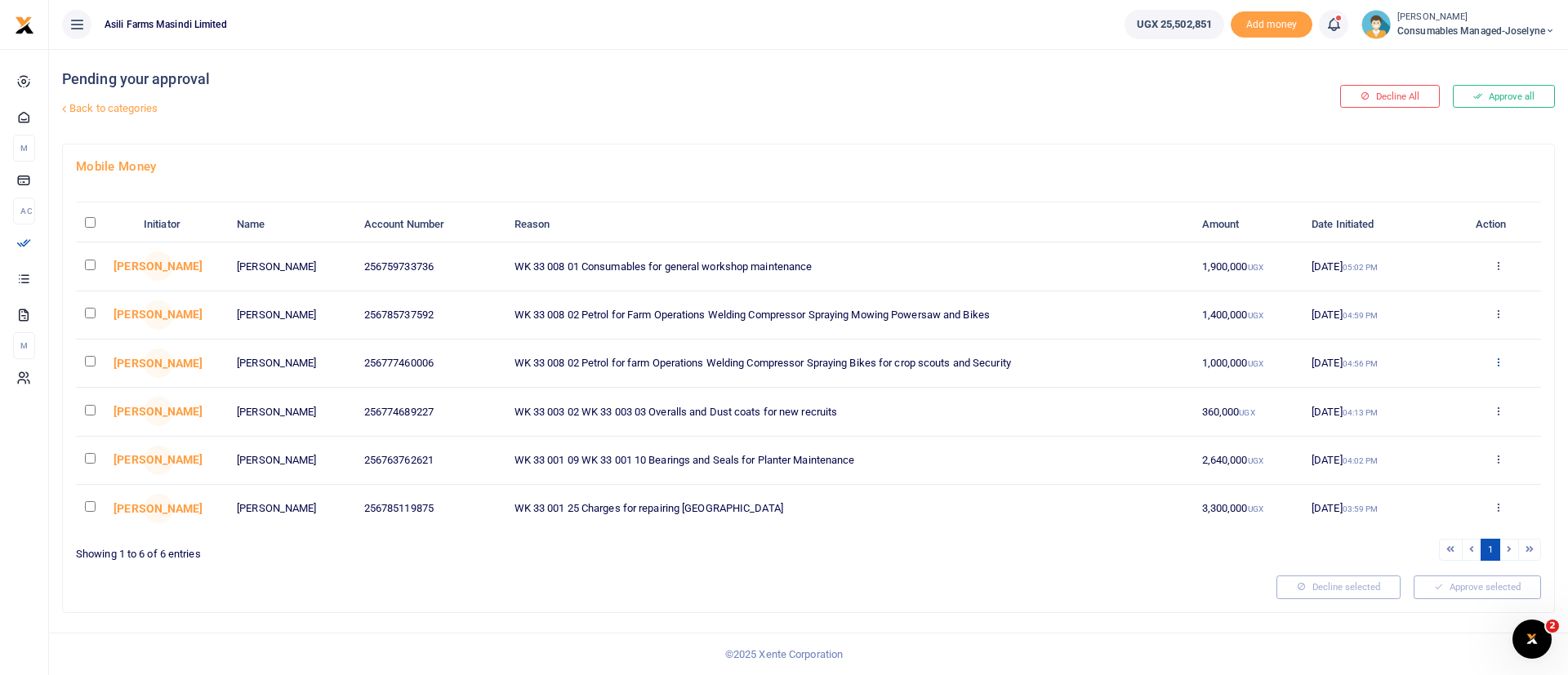
click at [1499, 358] on icon at bounding box center [1498, 361] width 11 height 12
click at [1449, 458] on link "Details" at bounding box center [1439, 463] width 129 height 23
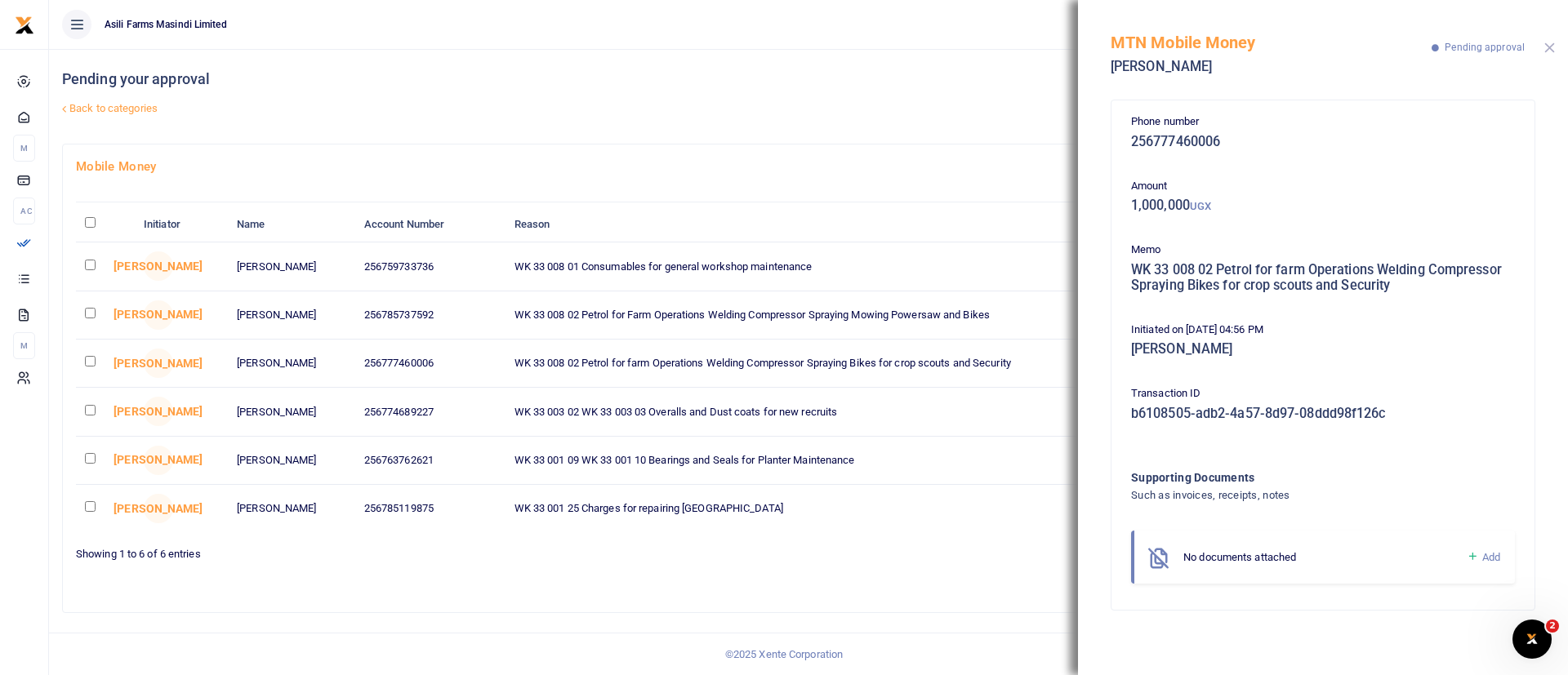
click at [1548, 47] on button "Close" at bounding box center [1549, 48] width 11 height 11
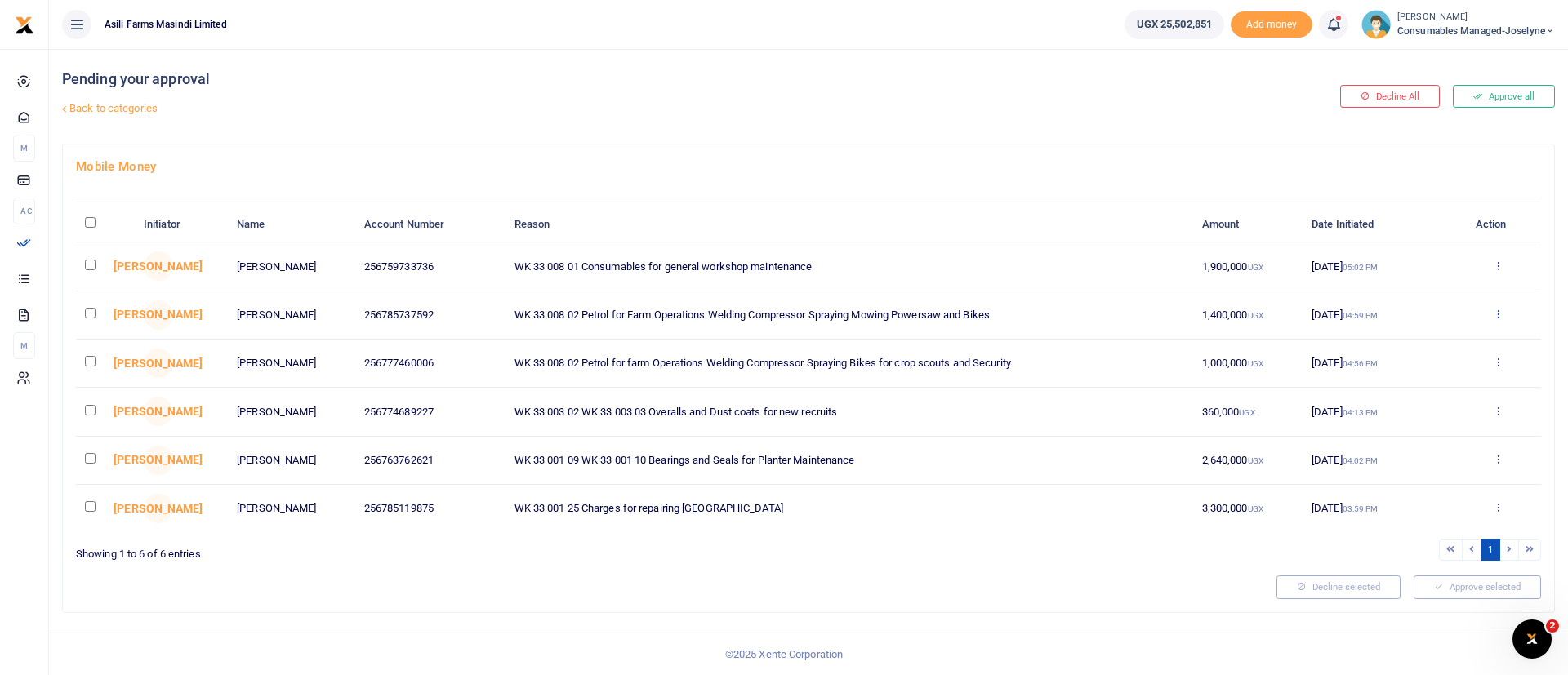
click at [1498, 314] on icon at bounding box center [1498, 313] width 11 height 12
click at [1474, 409] on link "Details" at bounding box center [1439, 415] width 129 height 23
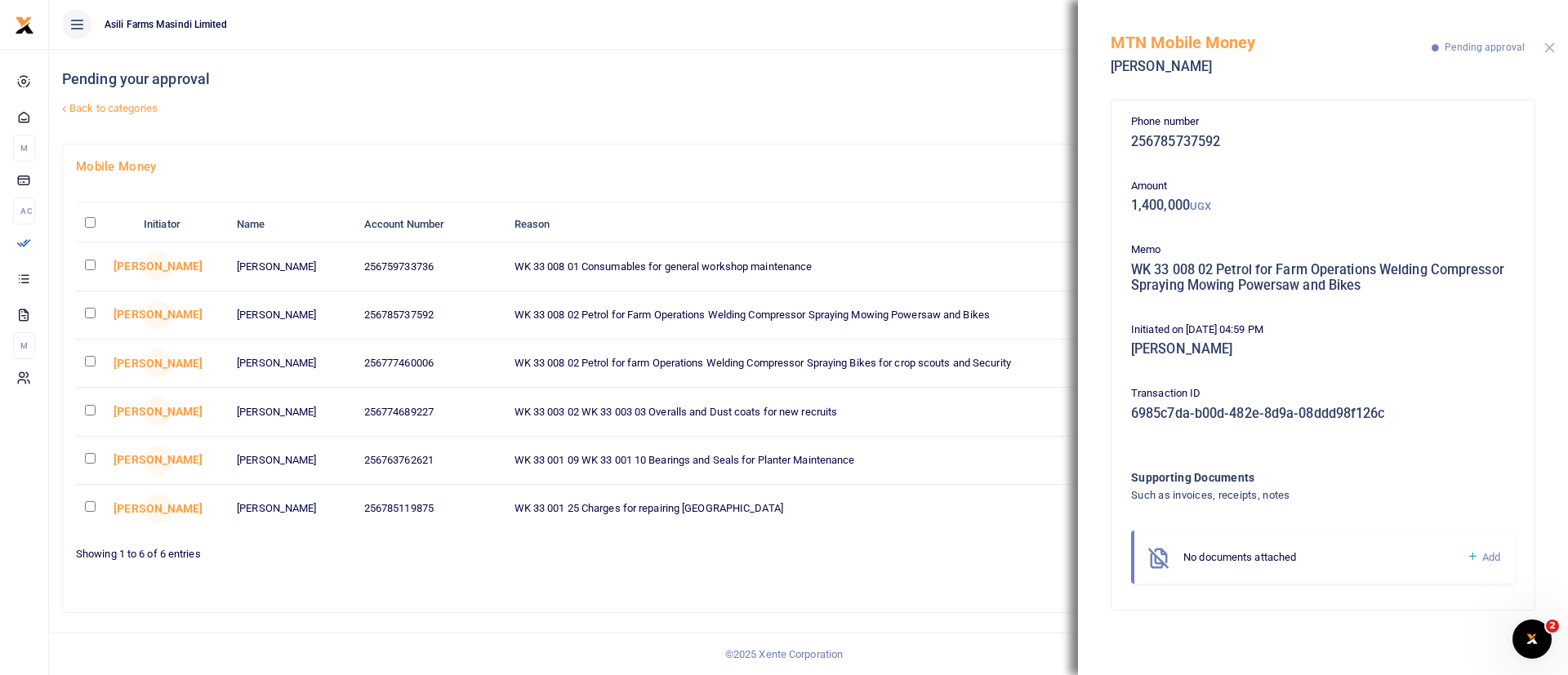
click at [1548, 47] on button "Close" at bounding box center [1549, 48] width 11 height 11
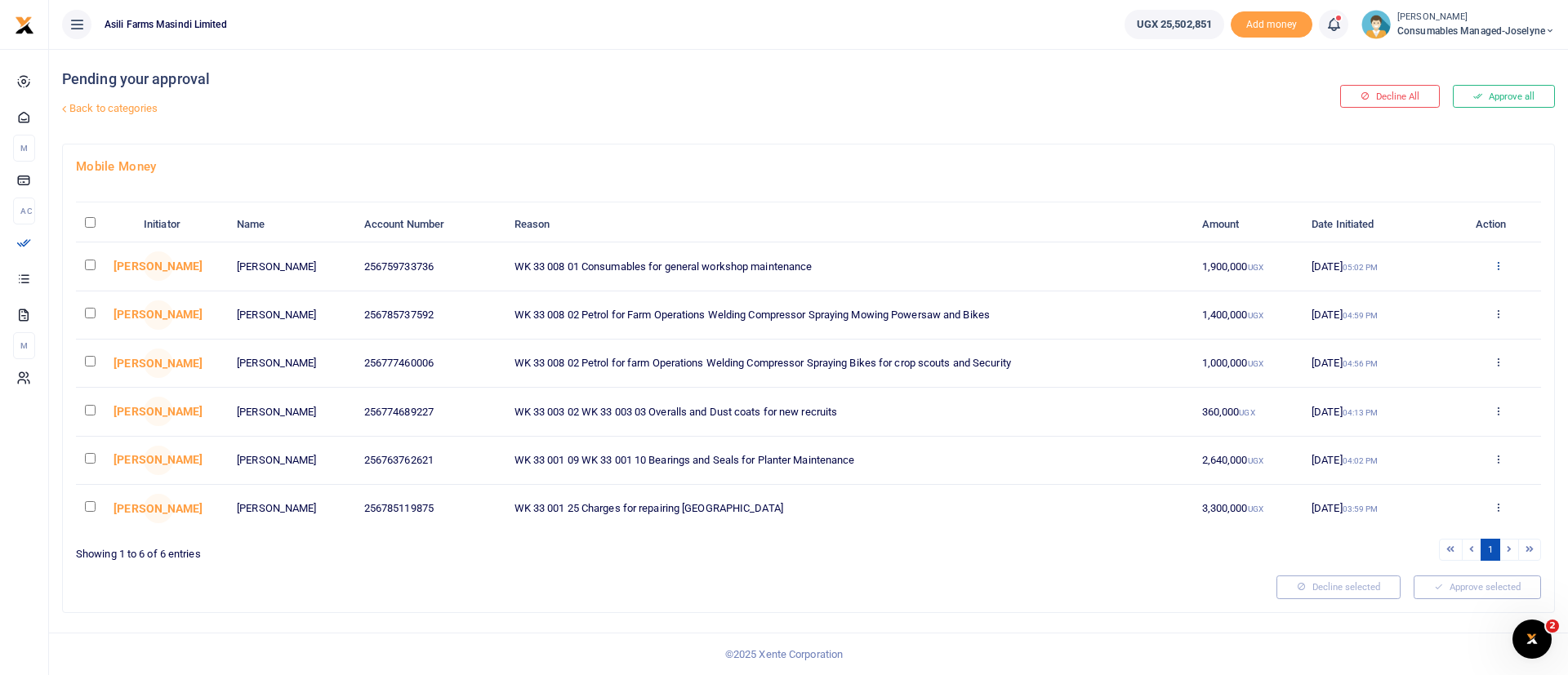
click at [1500, 267] on icon at bounding box center [1498, 265] width 11 height 12
click at [1472, 366] on link "Details" at bounding box center [1439, 366] width 129 height 23
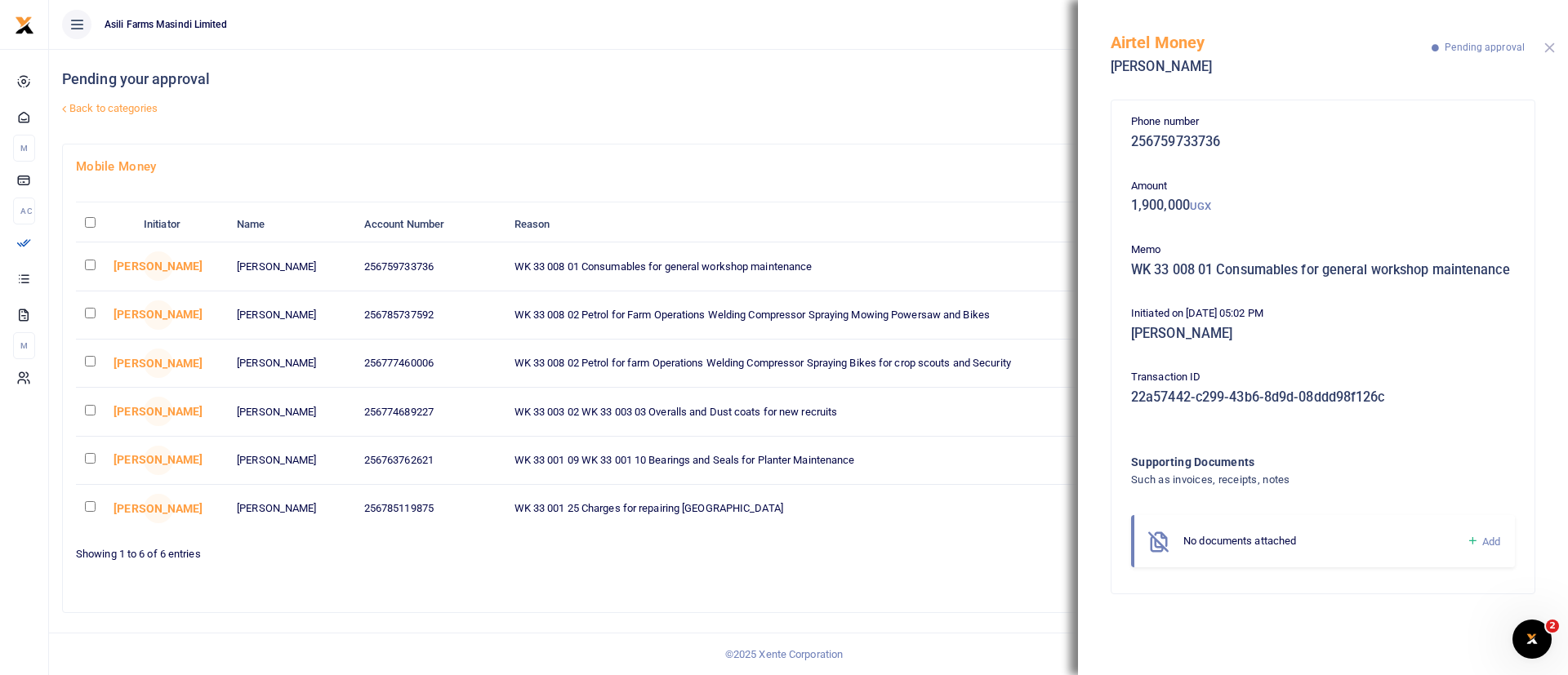
click at [1547, 50] on button "Close" at bounding box center [1549, 48] width 11 height 11
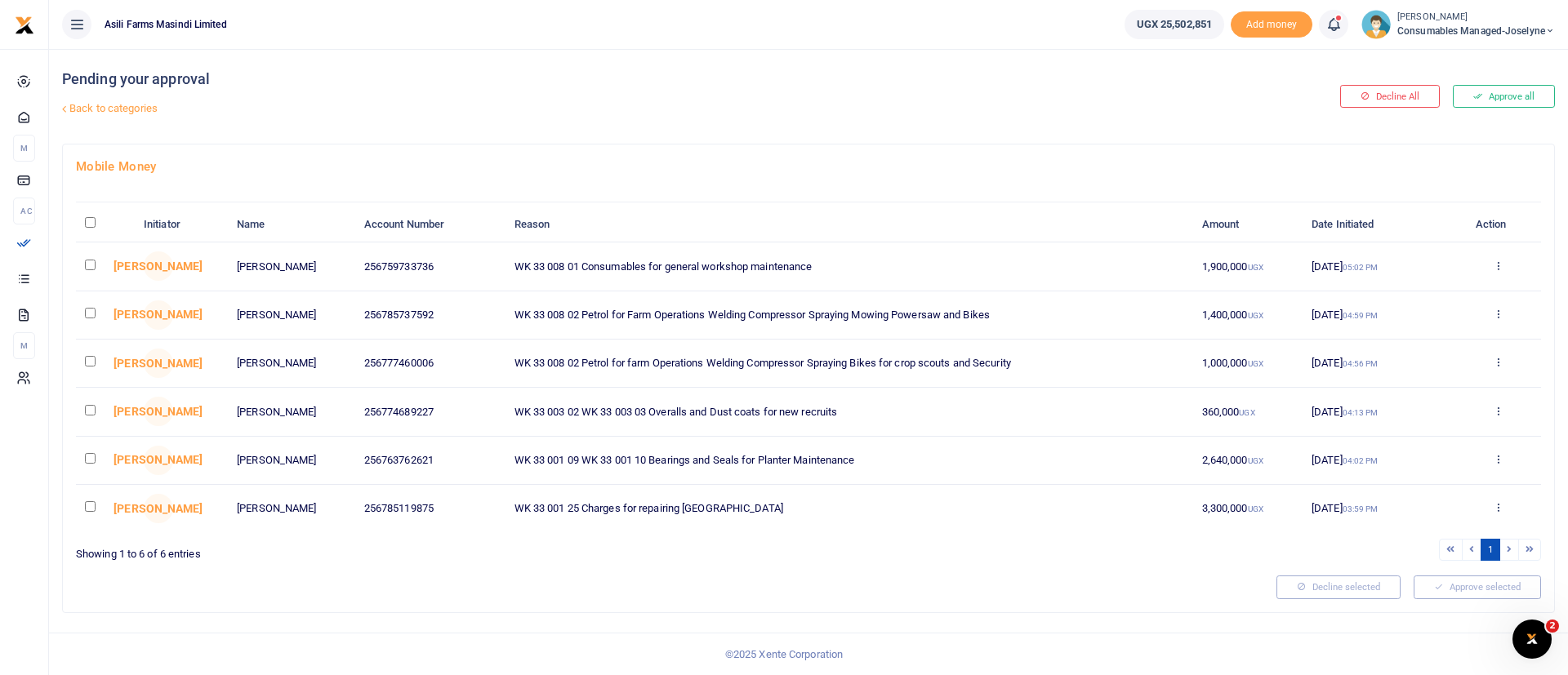
click at [87, 509] on input "checkbox" at bounding box center [90, 506] width 11 height 11
checkbox input "true"
click at [86, 462] on input "checkbox" at bounding box center [90, 458] width 11 height 11
checkbox input "true"
click at [85, 407] on input "checkbox" at bounding box center [90, 410] width 11 height 11
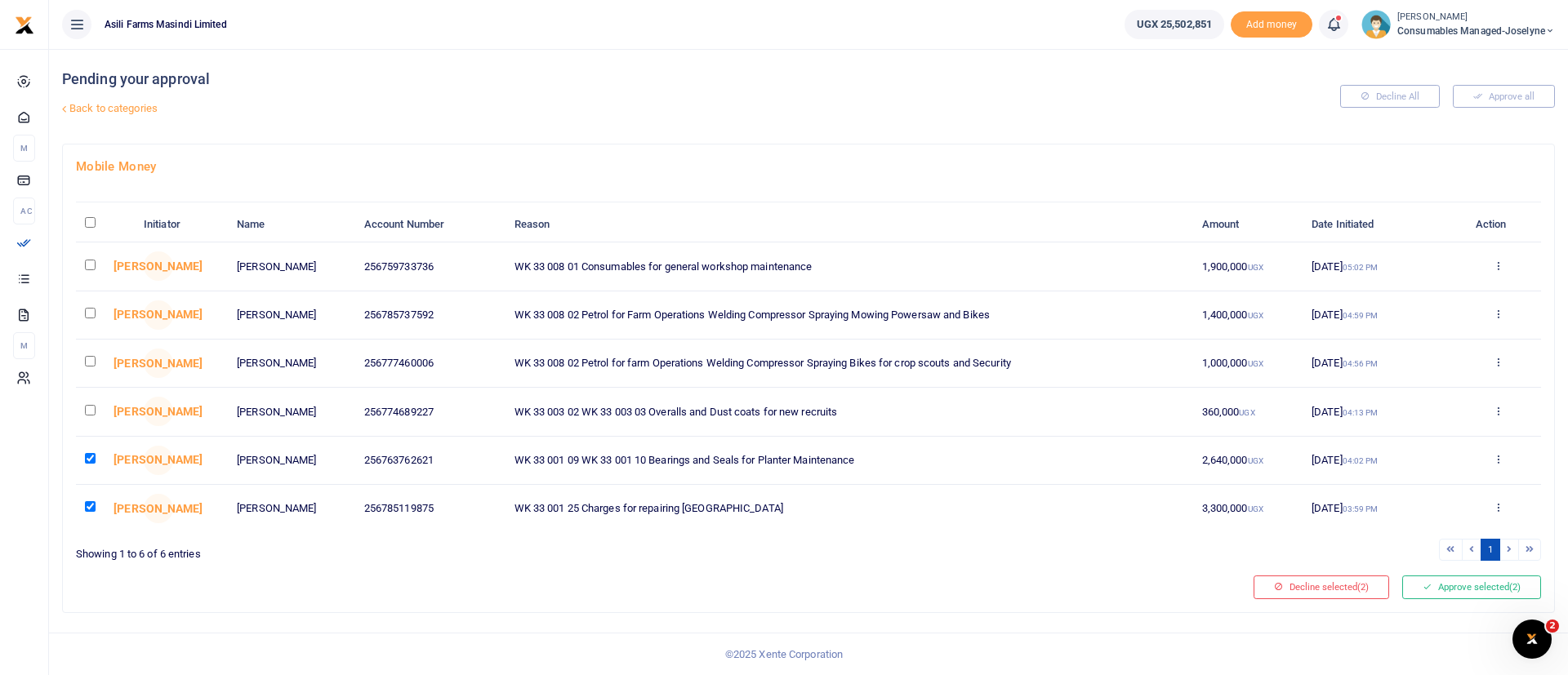
checkbox input "true"
click at [1500, 589] on button "Approve selected (3)" at bounding box center [1472, 588] width 139 height 23
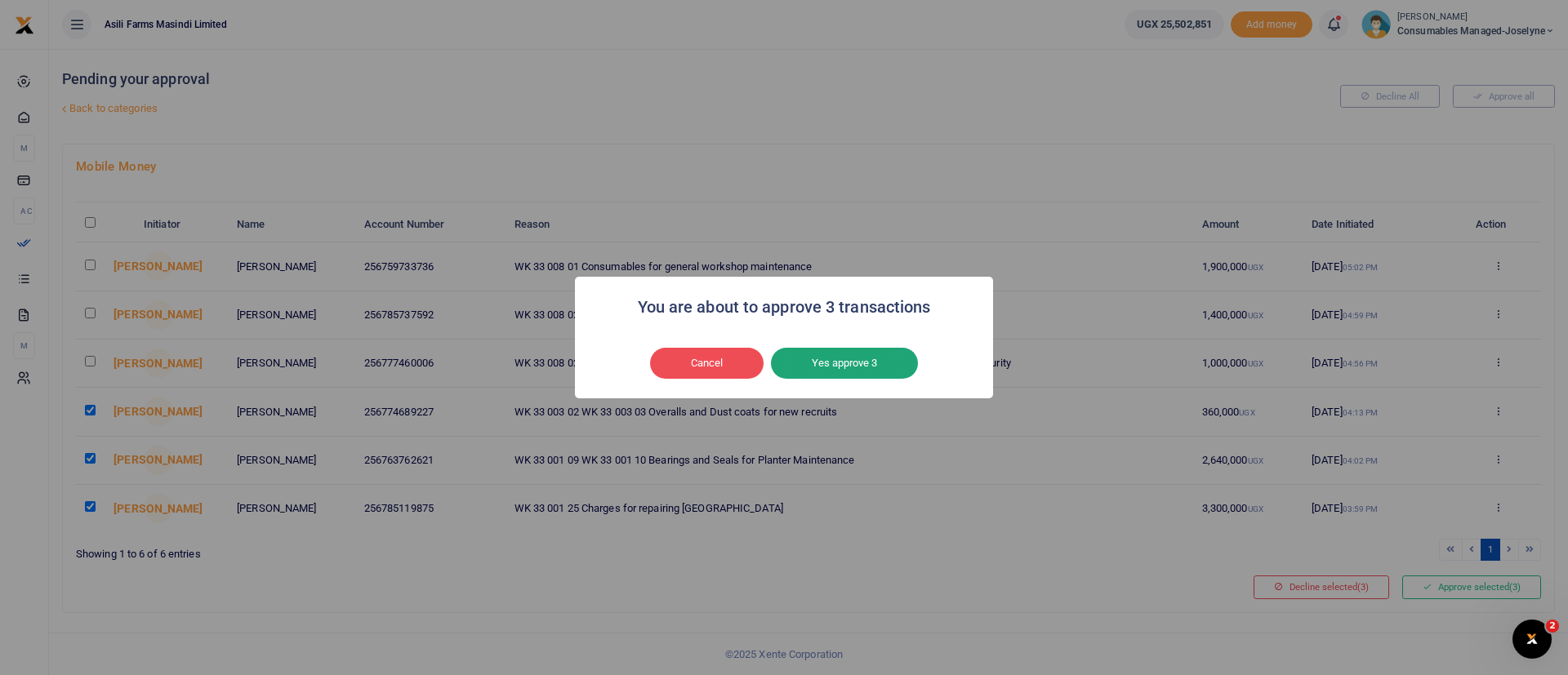
click at [866, 354] on button "Yes approve 3" at bounding box center [844, 363] width 147 height 31
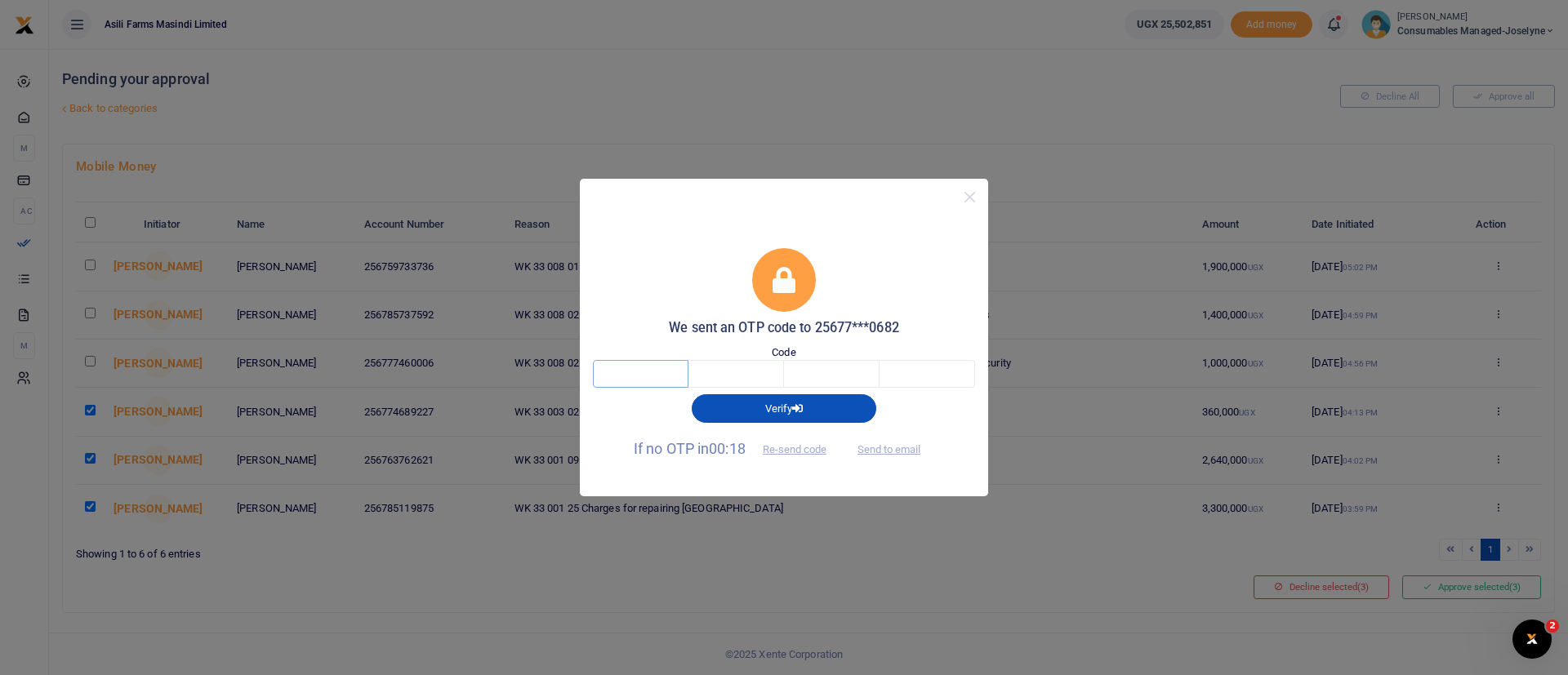
click at [642, 365] on input "text" at bounding box center [640, 374] width 95 height 28
type input "9"
type input "6"
type input "2"
type input "7"
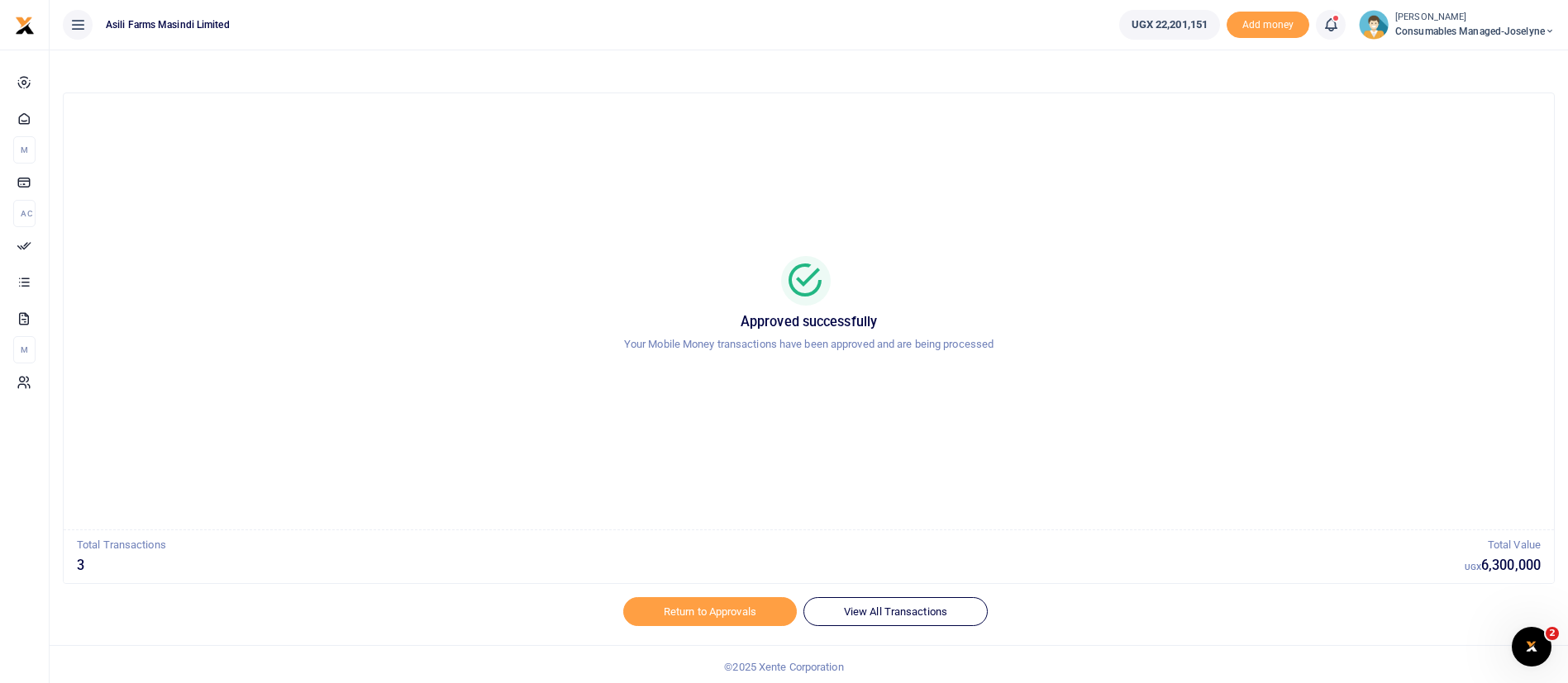
click at [1445, 32] on span "Consumables managed-Joselyne" at bounding box center [1474, 32] width 160 height 14
click at [1470, 58] on link "Switch accounts" at bounding box center [1491, 60] width 131 height 23
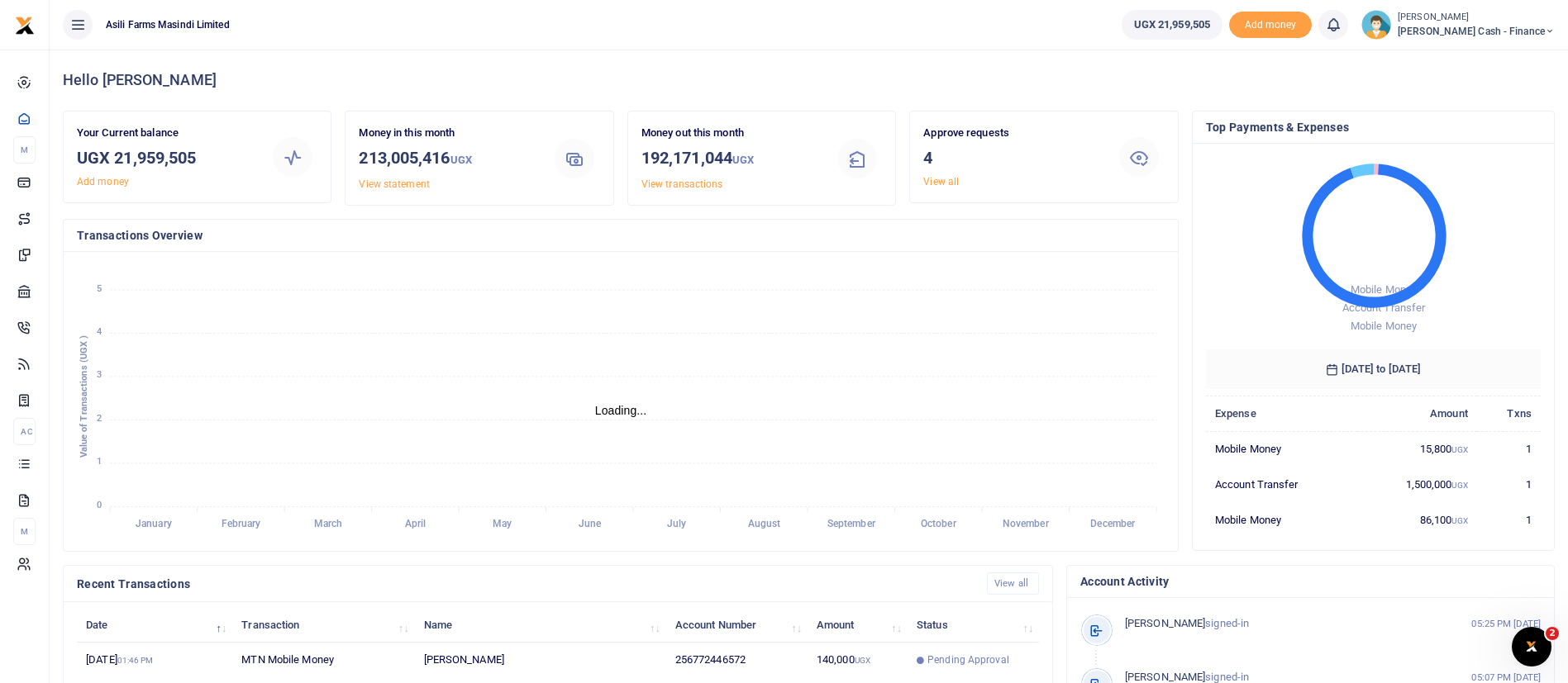
scroll to position [304, 0]
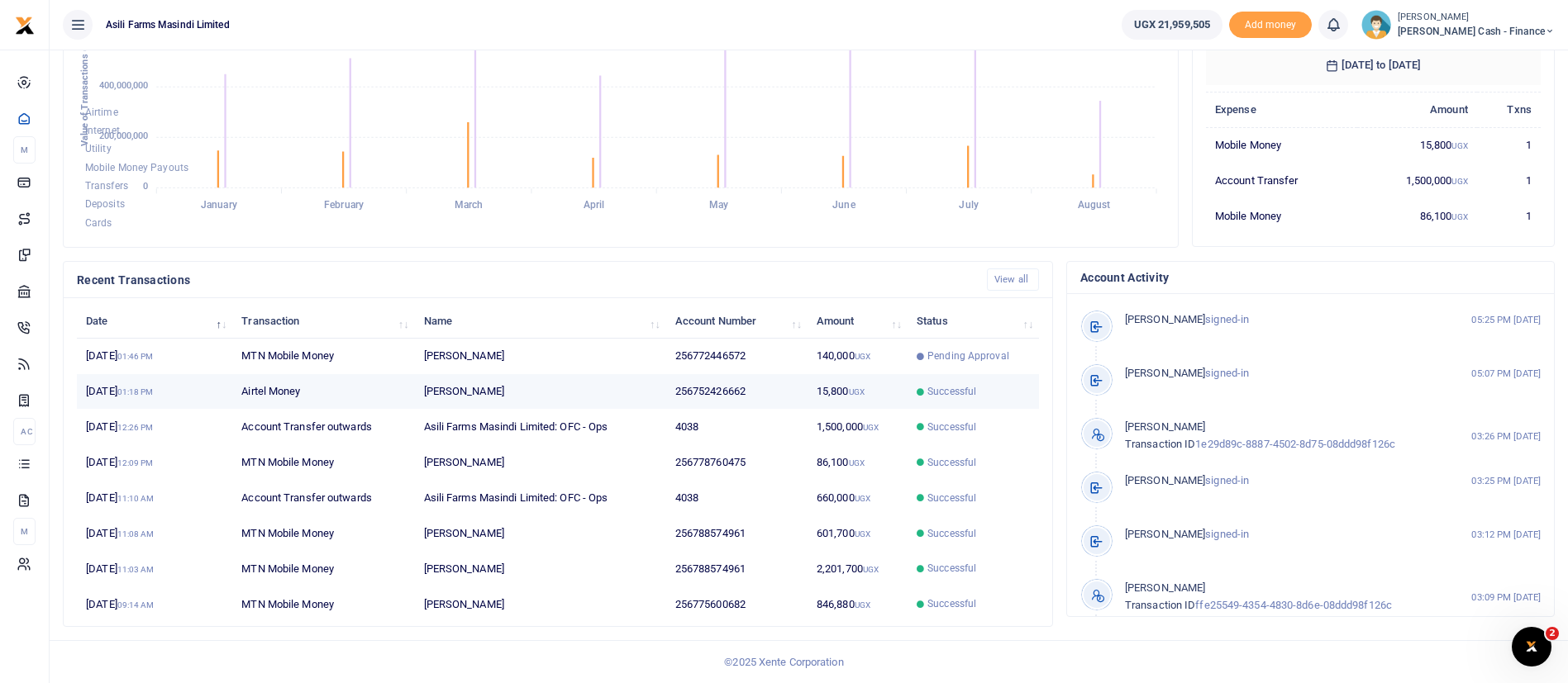
click at [697, 385] on td "256752426662" at bounding box center [736, 392] width 142 height 35
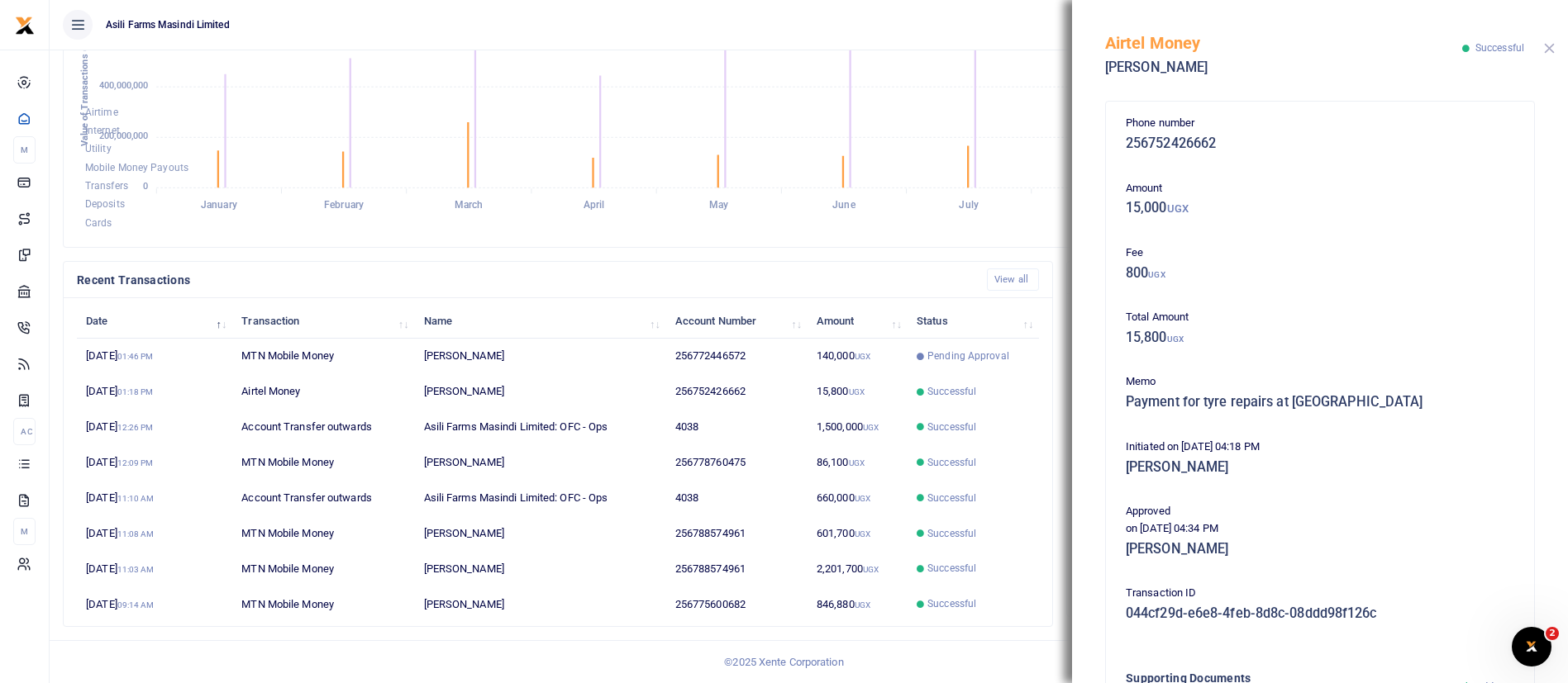
click at [1551, 53] on button "Close" at bounding box center [1549, 49] width 11 height 11
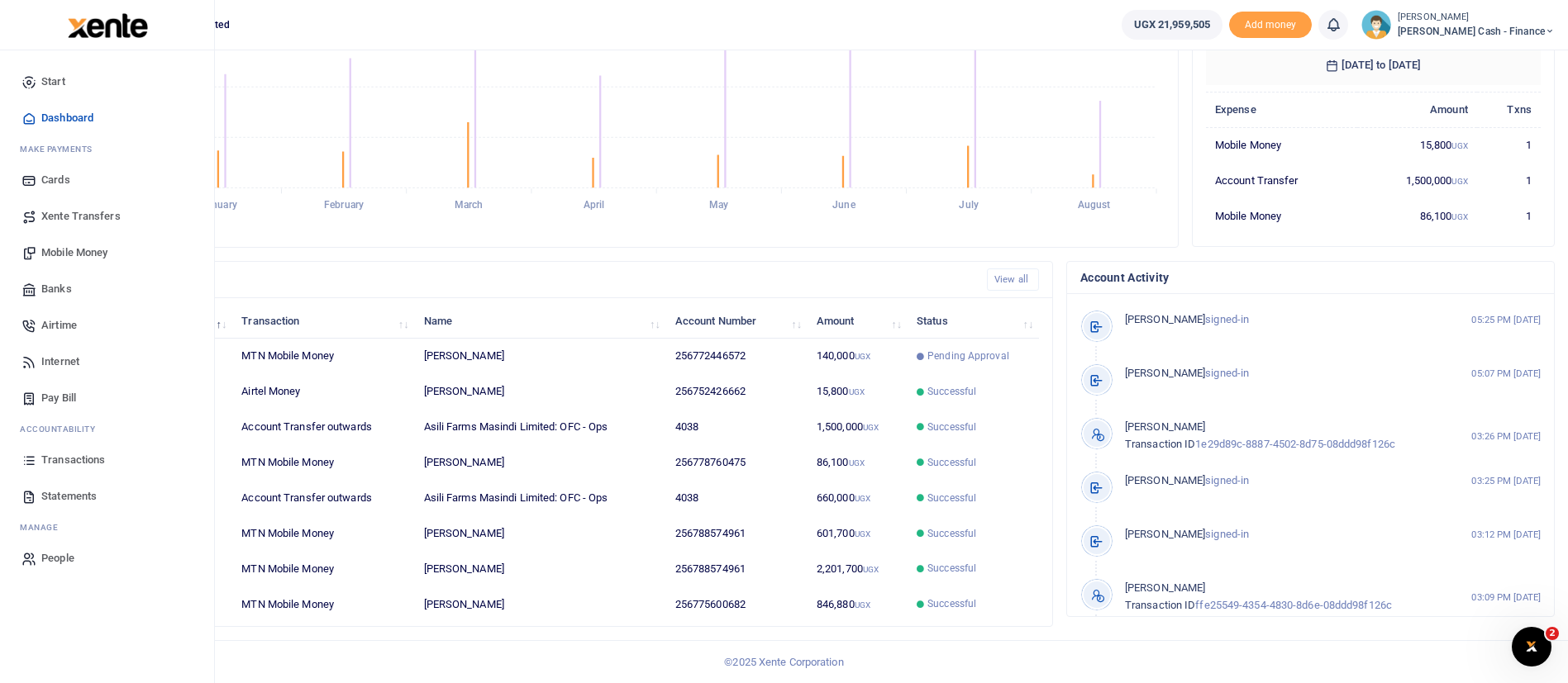
click at [86, 245] on span "Mobile Money" at bounding box center [74, 253] width 66 height 16
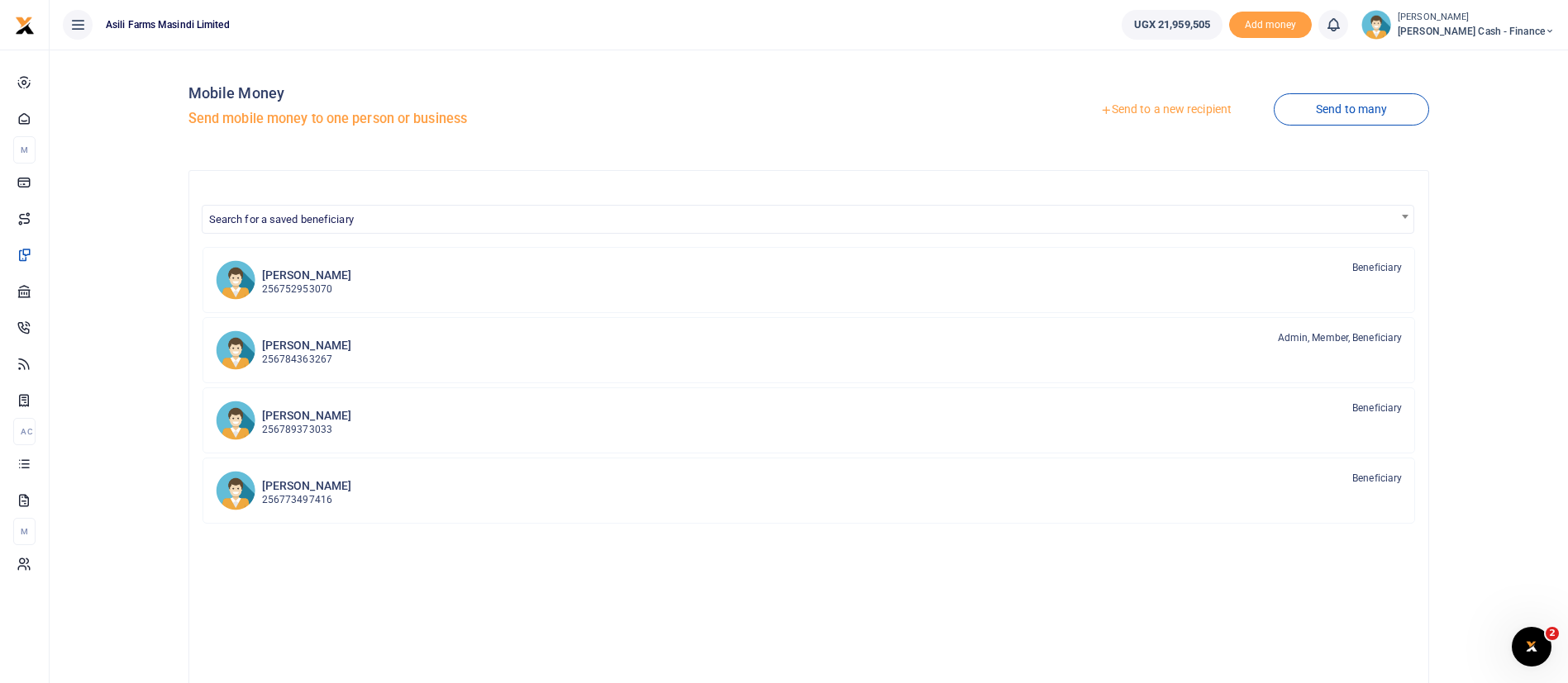
click at [1175, 112] on link "Send to a new recipient" at bounding box center [1165, 109] width 216 height 30
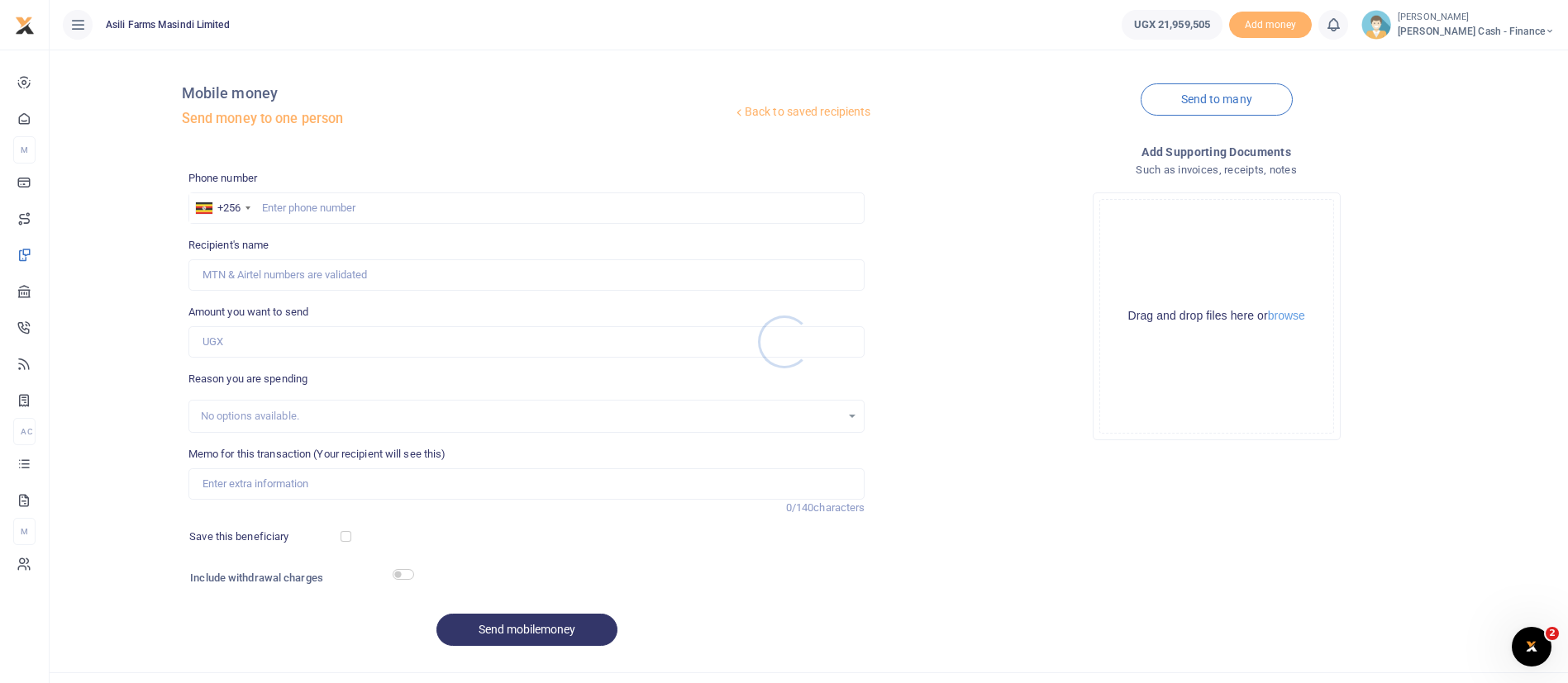
click at [313, 213] on div at bounding box center [784, 341] width 1568 height 683
click at [302, 205] on input "text" at bounding box center [527, 208] width 677 height 32
paste input "778 760475"
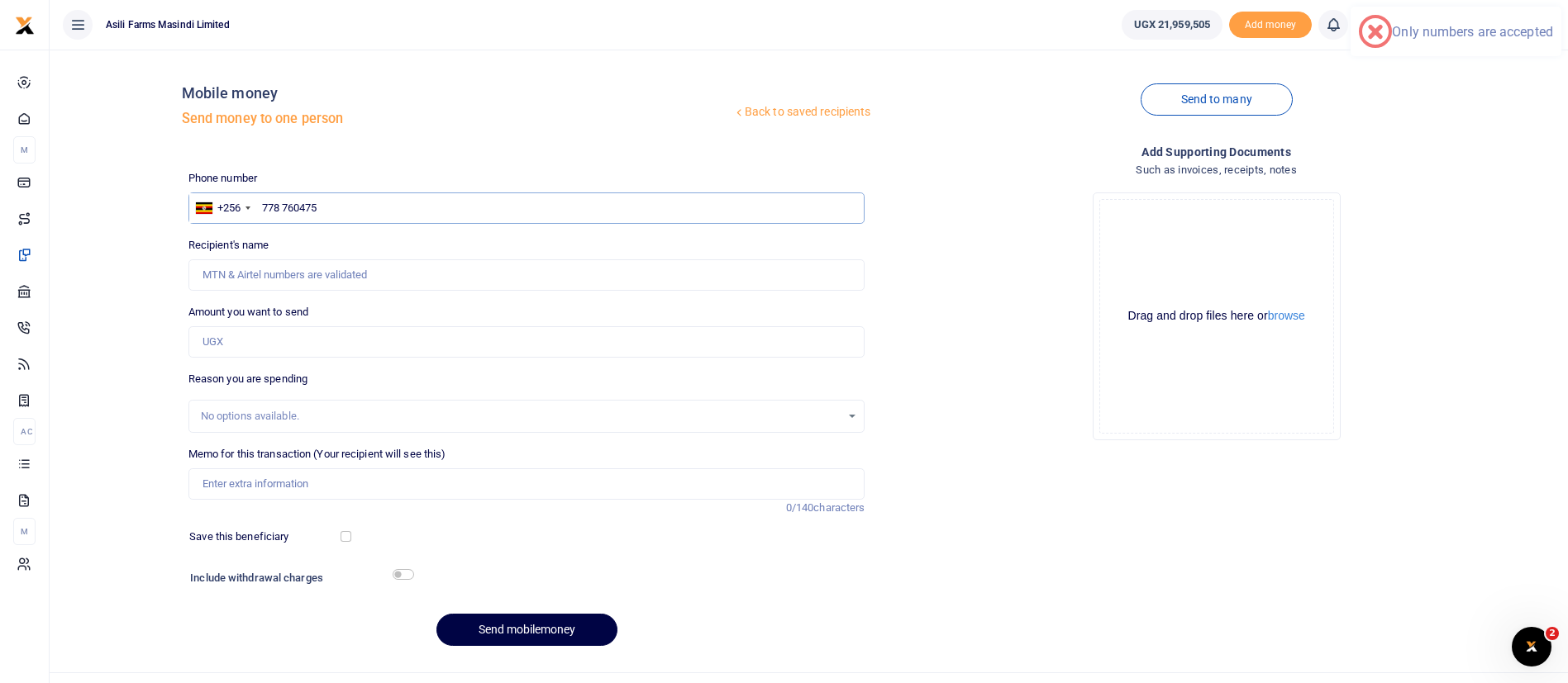
click at [281, 207] on input "778 760475" at bounding box center [527, 208] width 677 height 32
click at [285, 206] on input "778 760475" at bounding box center [527, 208] width 677 height 32
type input "778760475"
type input "[PERSON_NAME]"
type input "778760475"
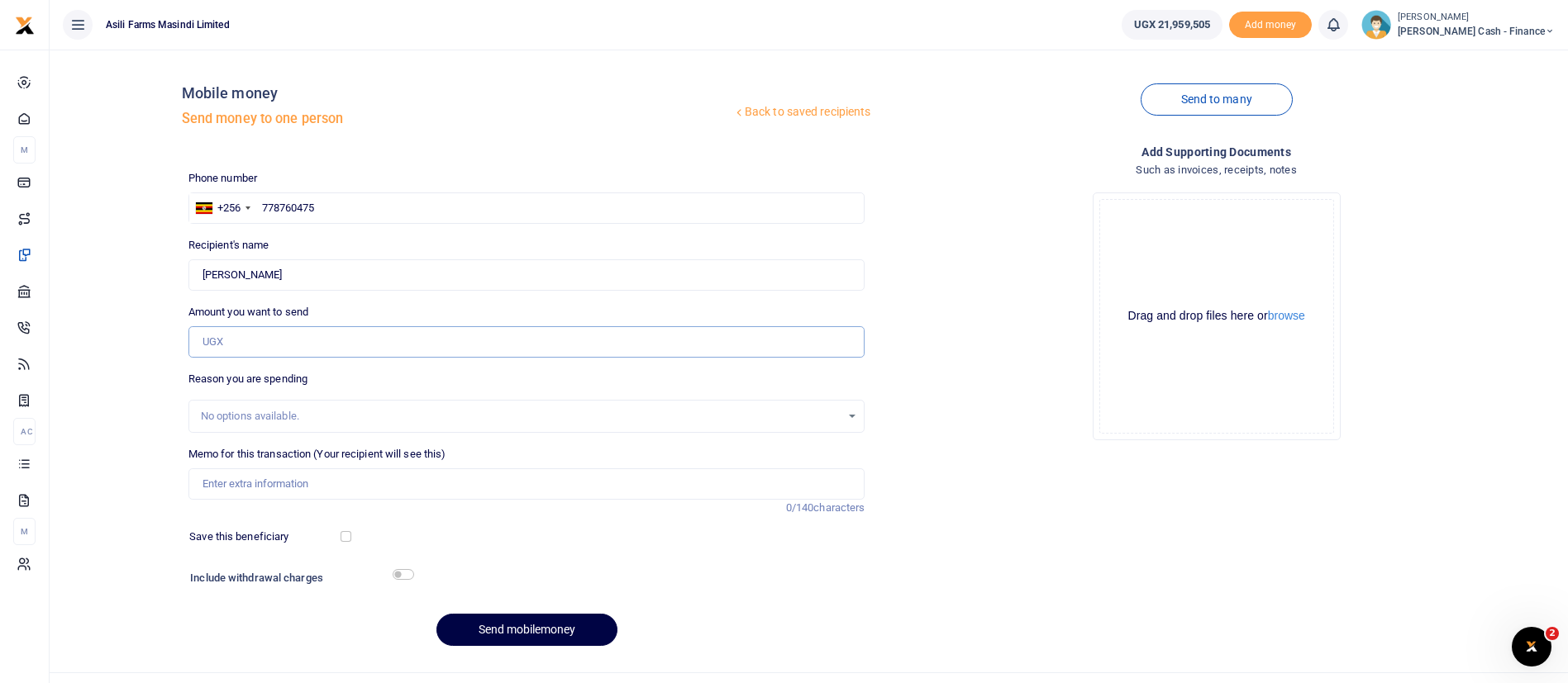
click at [227, 340] on input "Amount you want to send" at bounding box center [527, 342] width 677 height 32
type input "15,000"
click at [220, 494] on input "Memo for this transaction (Your recipient will see this)" at bounding box center [527, 484] width 677 height 32
click at [198, 476] on input "Road toll fees for director Ben vehicle" at bounding box center [527, 484] width 677 height 32
click at [499, 485] on input "Express way Road toll fees for director Ben vehicle" at bounding box center [527, 484] width 677 height 32
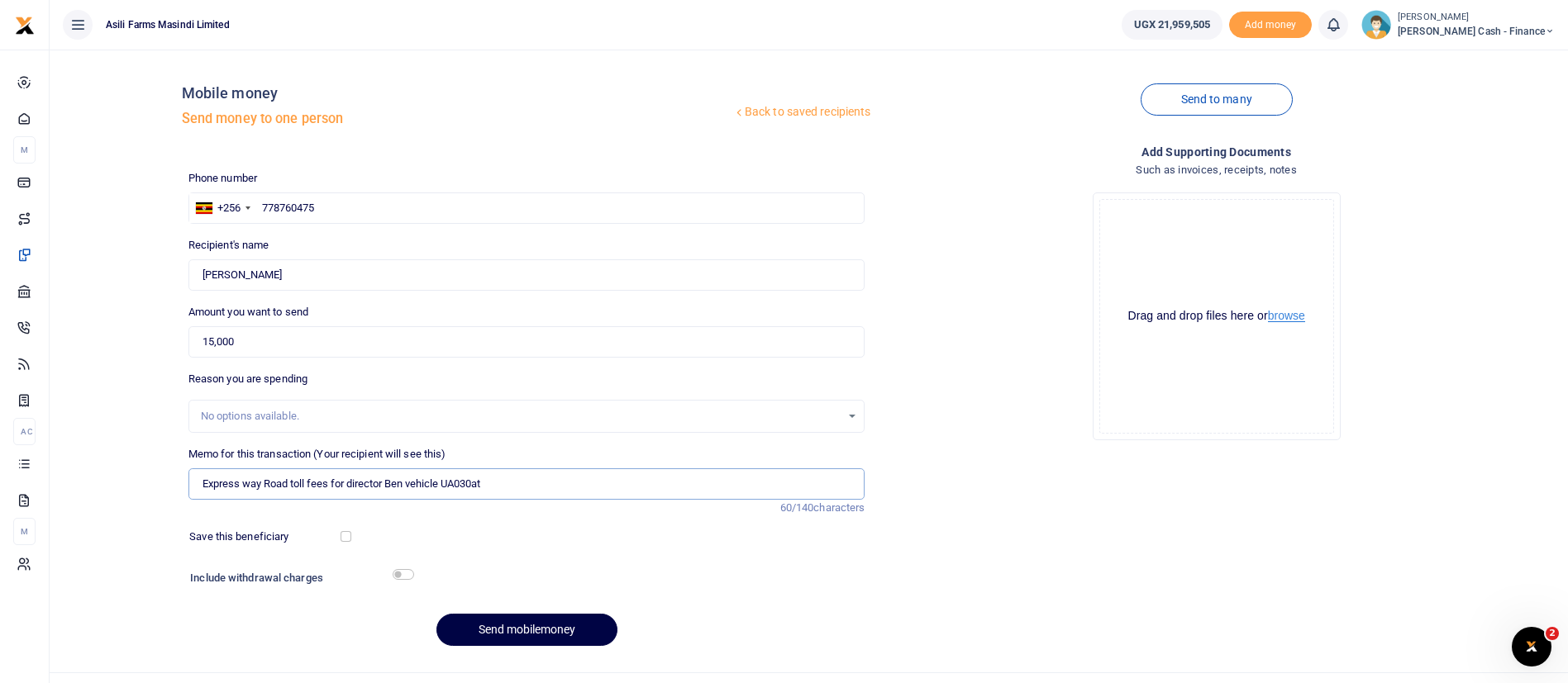
type input "Express way Road toll fees for director Ben vehicle UA030at"
click at [1301, 316] on button "browse" at bounding box center [1286, 316] width 37 height 13
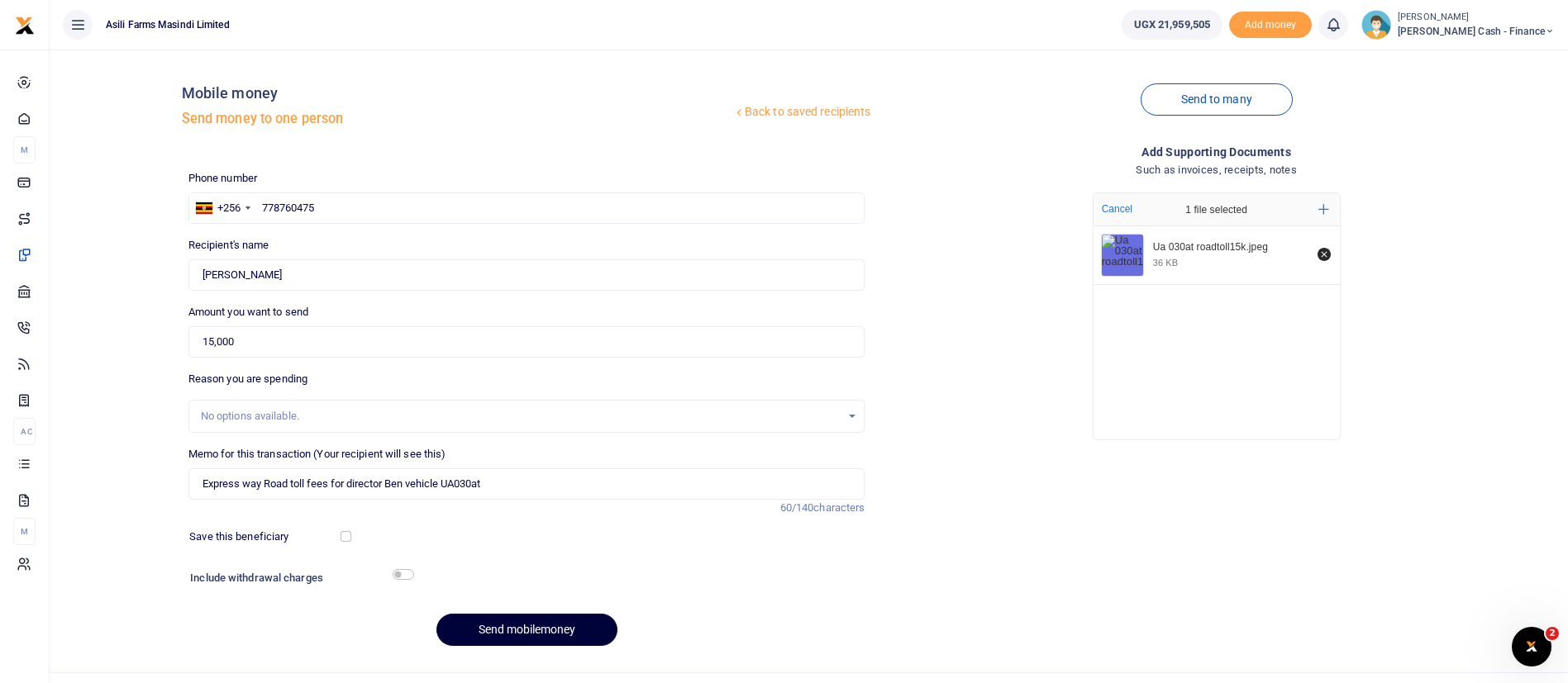
click at [506, 624] on button "Send mobilemoney" at bounding box center [527, 631] width 181 height 32
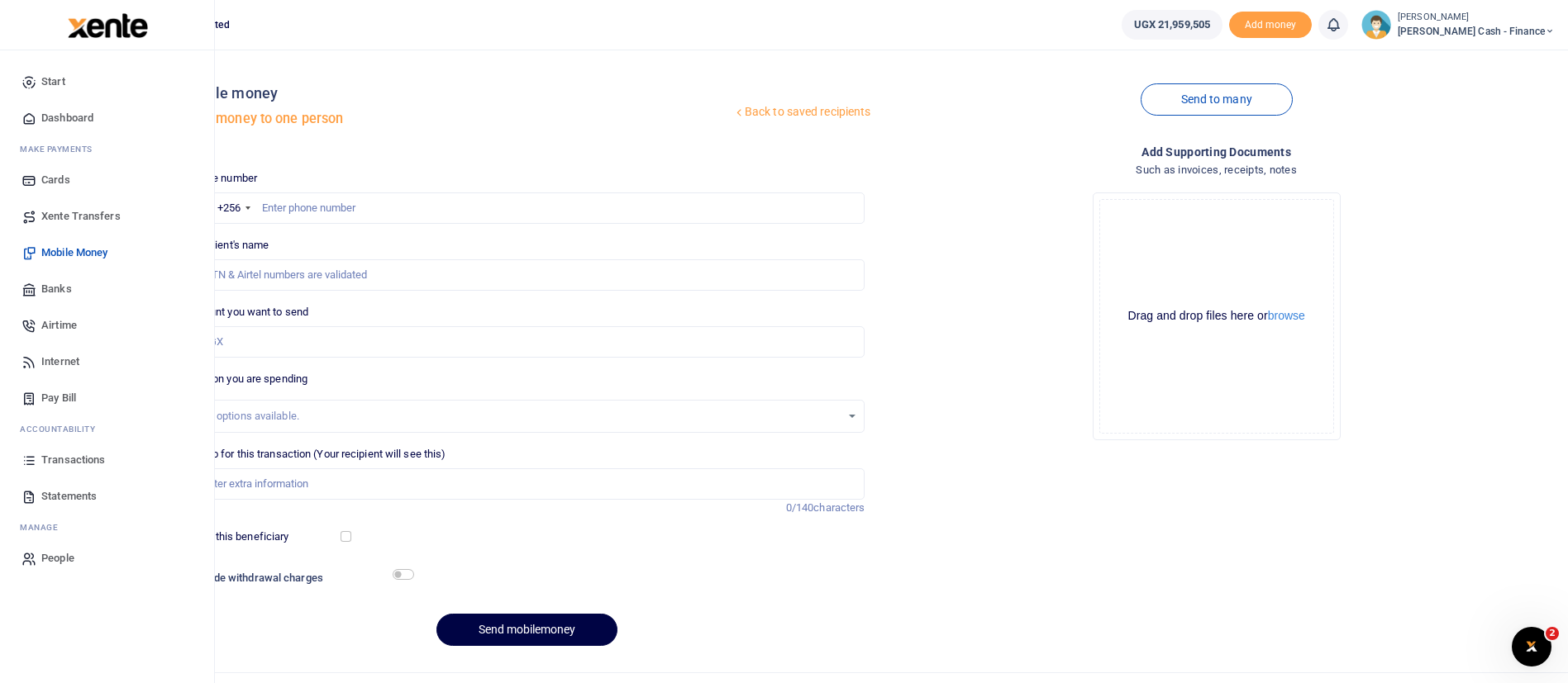
click at [106, 26] on img at bounding box center [107, 25] width 80 height 24
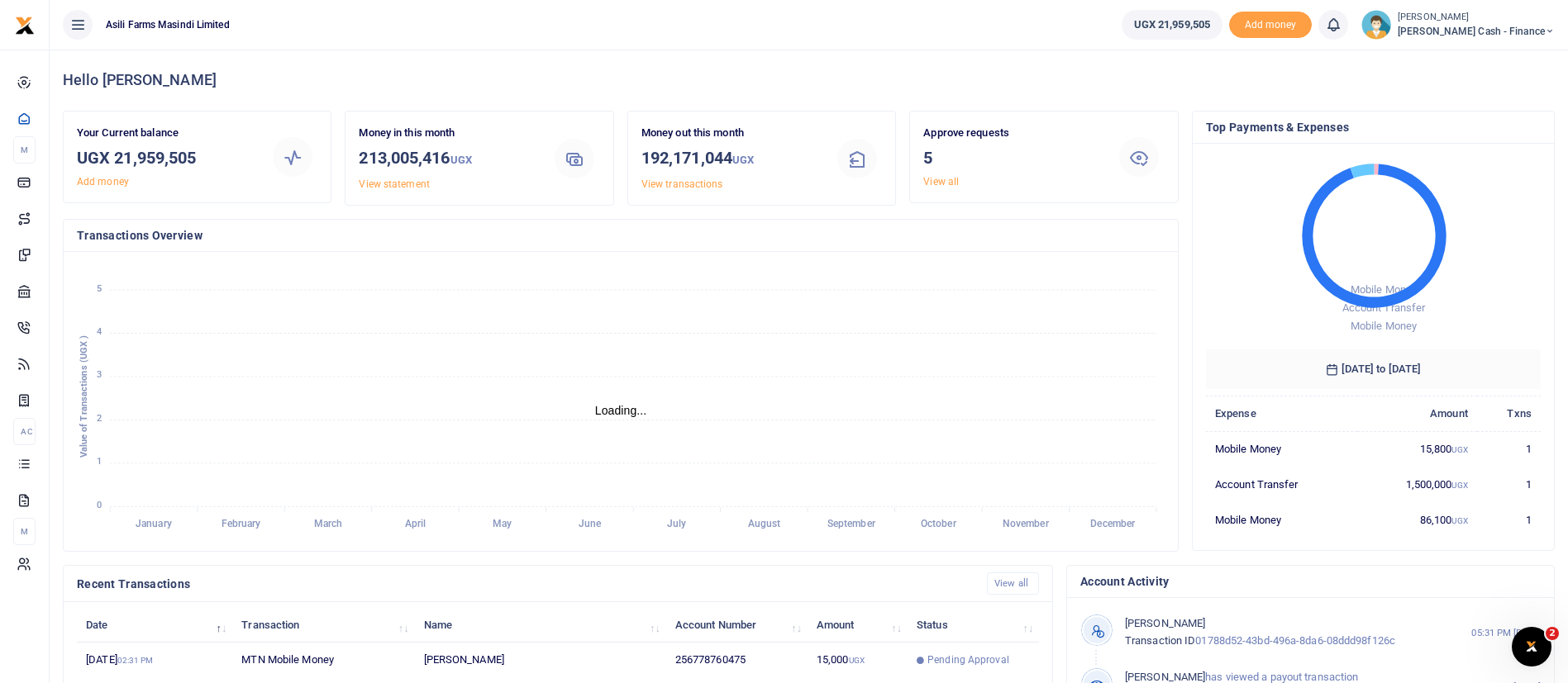
scroll to position [304, 0]
